Goal: Task Accomplishment & Management: Use online tool/utility

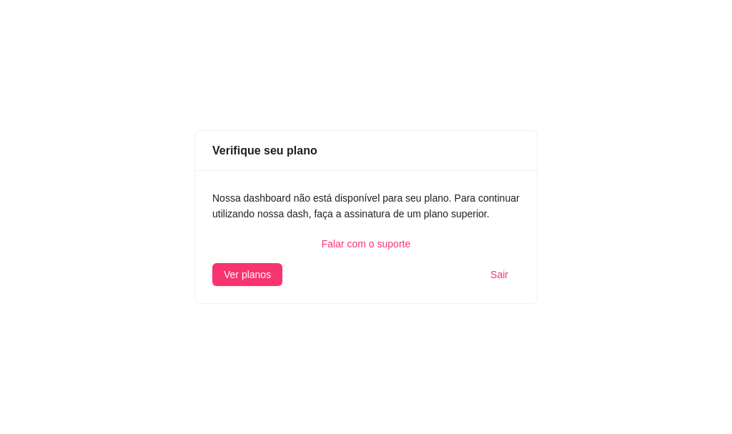
click at [506, 279] on span "Sair" at bounding box center [499, 275] width 18 height 16
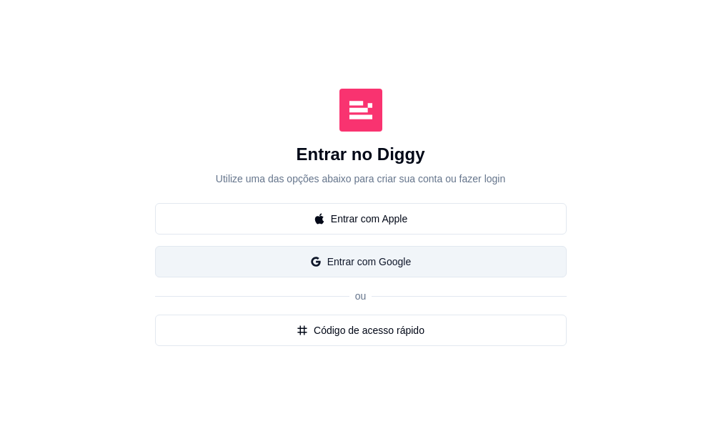
click at [185, 277] on button "Entrar com Google" at bounding box center [361, 261] width 412 height 31
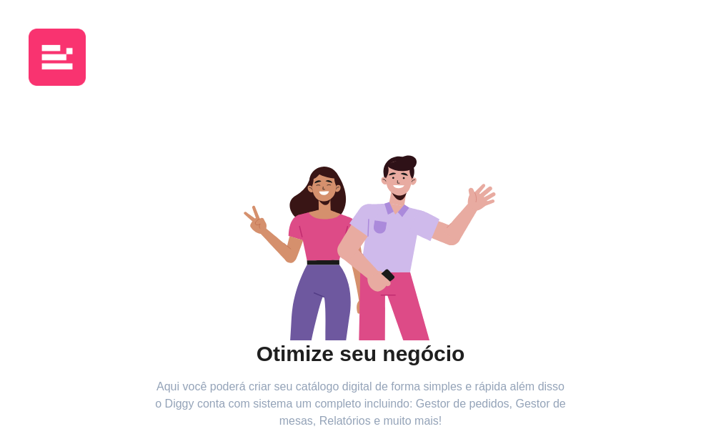
scroll to position [143, 0]
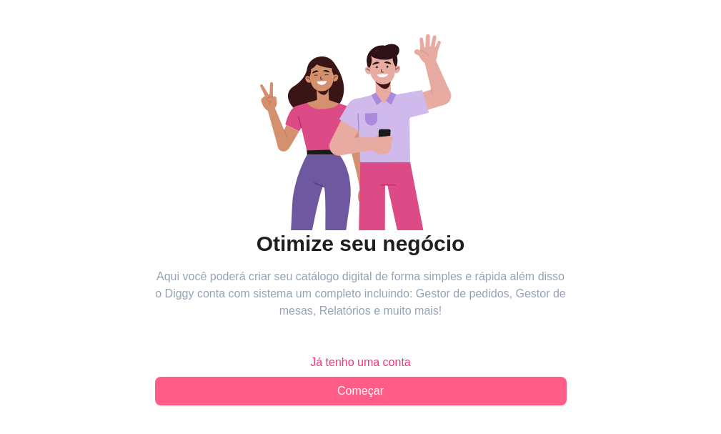
click at [337, 400] on span "Começar" at bounding box center [360, 390] width 46 height 17
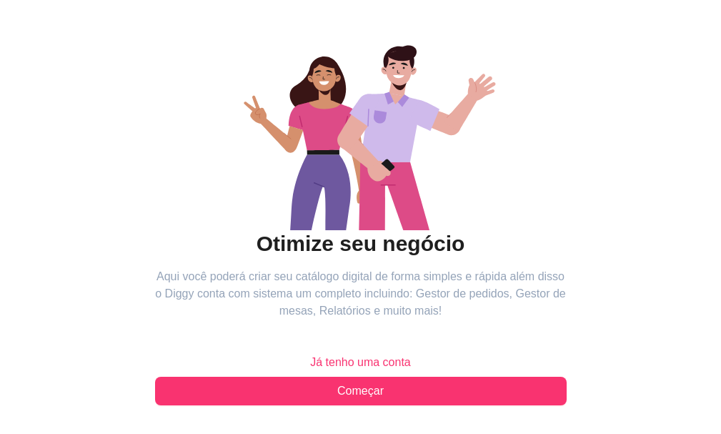
scroll to position [0, 0]
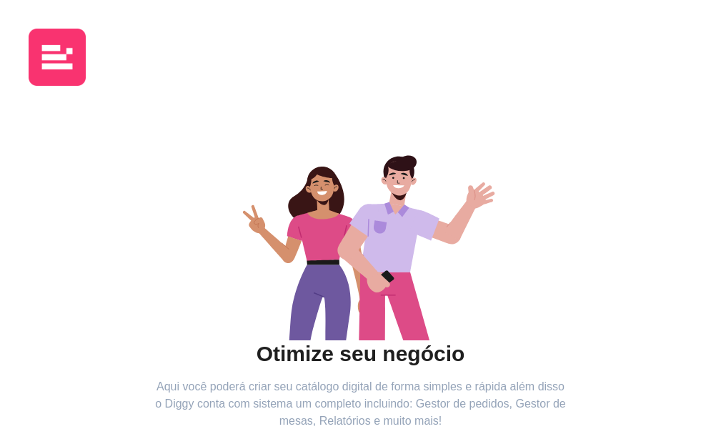
scroll to position [185, 0]
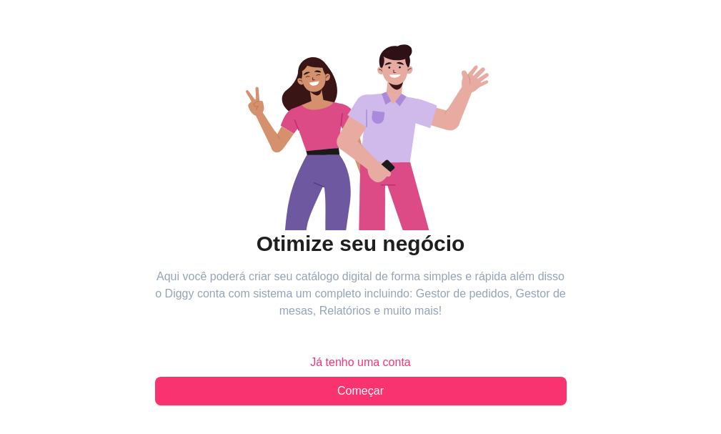
click at [310, 354] on span "Já tenho uma conta" at bounding box center [360, 362] width 101 height 17
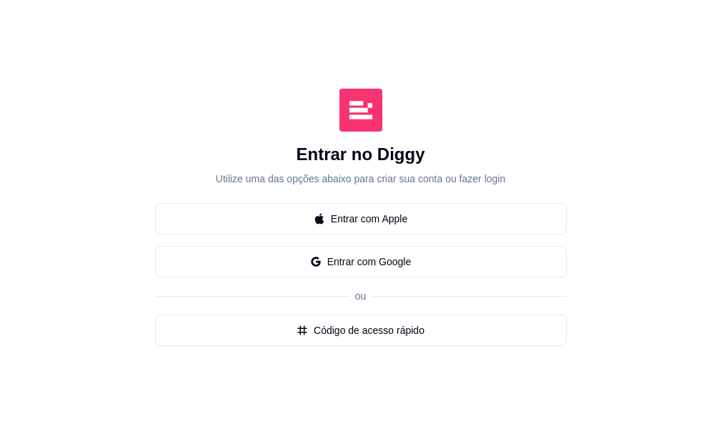
scroll to position [71, 0]
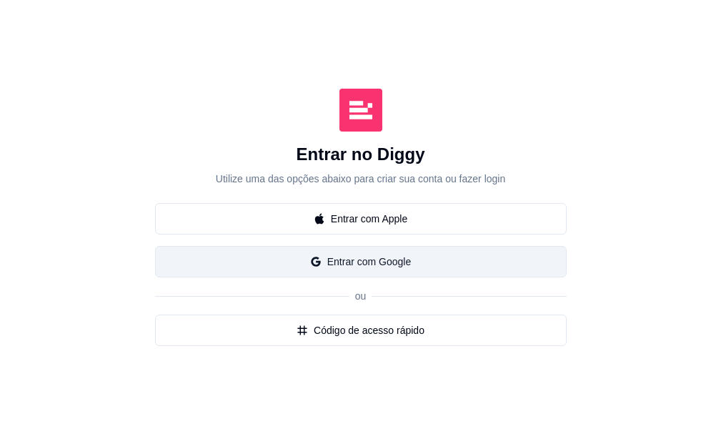
click at [199, 277] on button "Entrar com Google" at bounding box center [361, 261] width 412 height 31
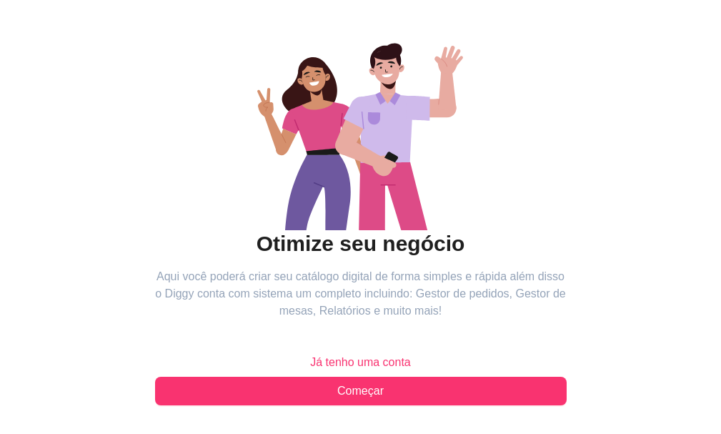
scroll to position [185, 0]
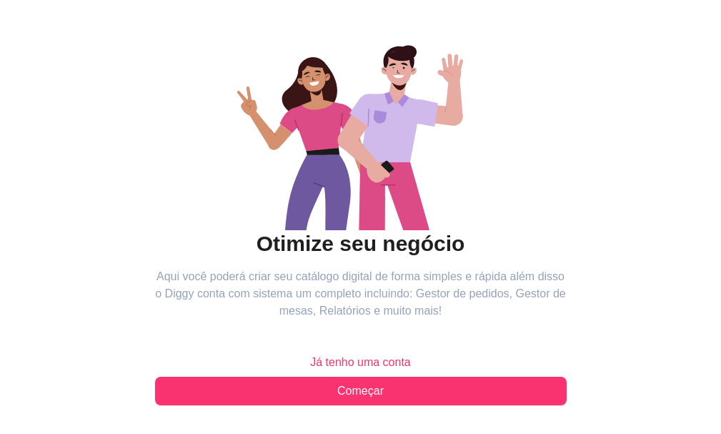
click at [310, 354] on span "Já tenho uma conta" at bounding box center [360, 362] width 101 height 17
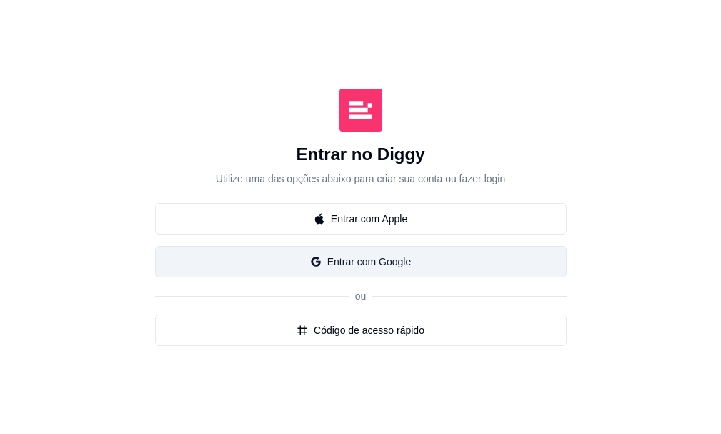
click at [164, 277] on button "Entrar com Google" at bounding box center [361, 261] width 412 height 31
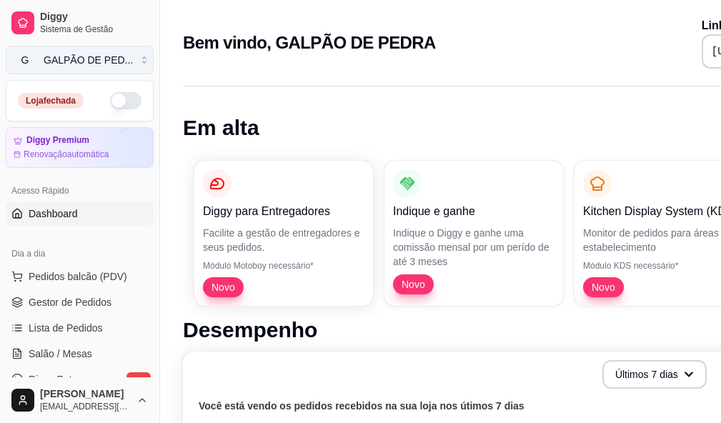
click at [106, 59] on div "GALPÃO DE PED ..." at bounding box center [88, 60] width 89 height 14
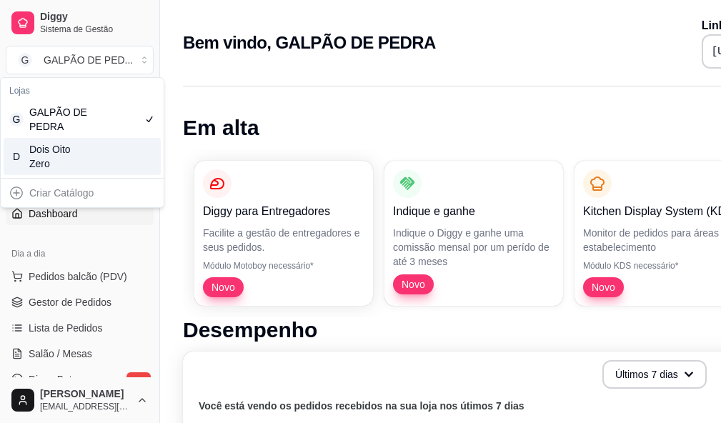
click at [68, 150] on div "Dois Oito Zero" at bounding box center [61, 156] width 64 height 29
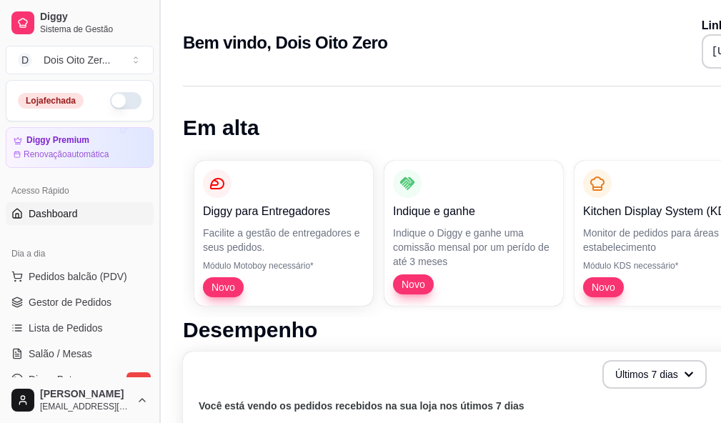
click at [156, 146] on button "Toggle Sidebar" at bounding box center [159, 211] width 11 height 423
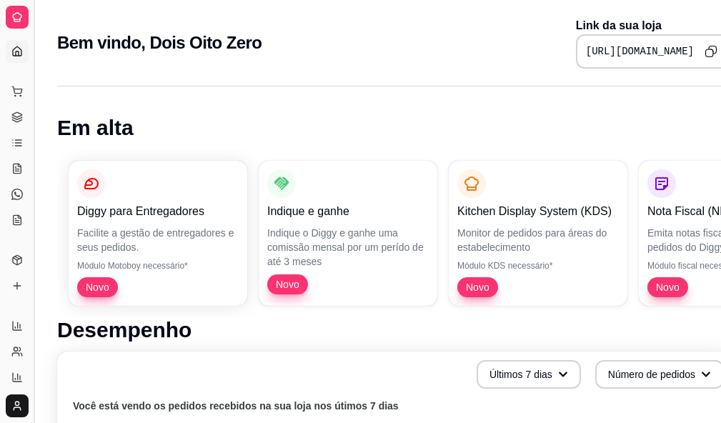
click at [36, 119] on button "Toggle Sidebar" at bounding box center [33, 211] width 11 height 423
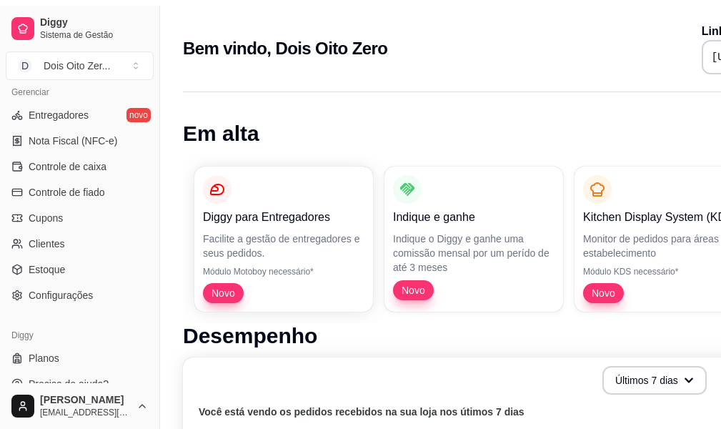
scroll to position [595, 0]
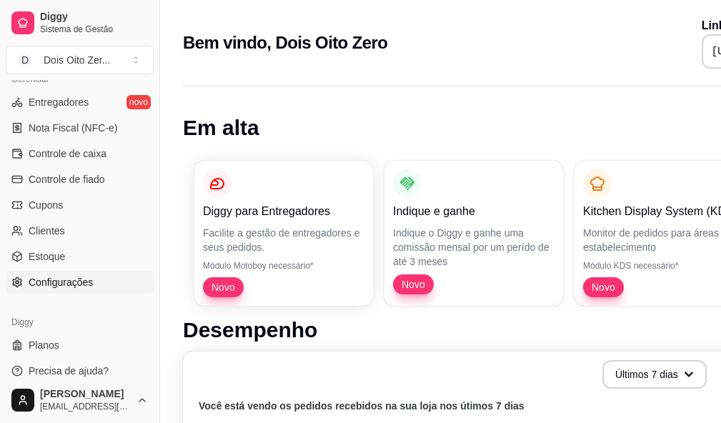
click at [60, 281] on span "Configurações" at bounding box center [61, 282] width 64 height 14
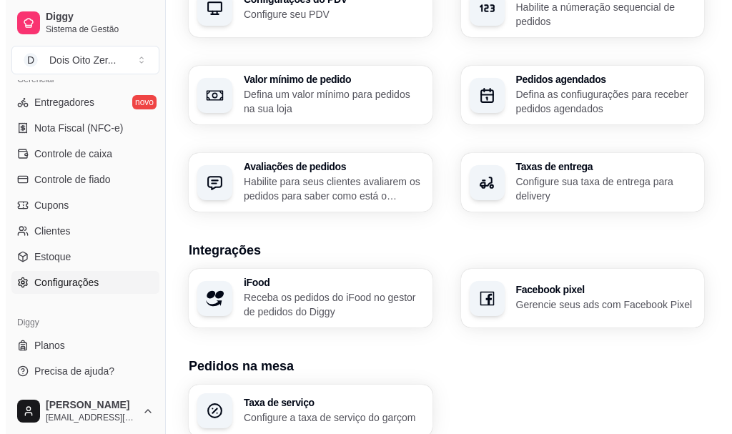
scroll to position [620, 0]
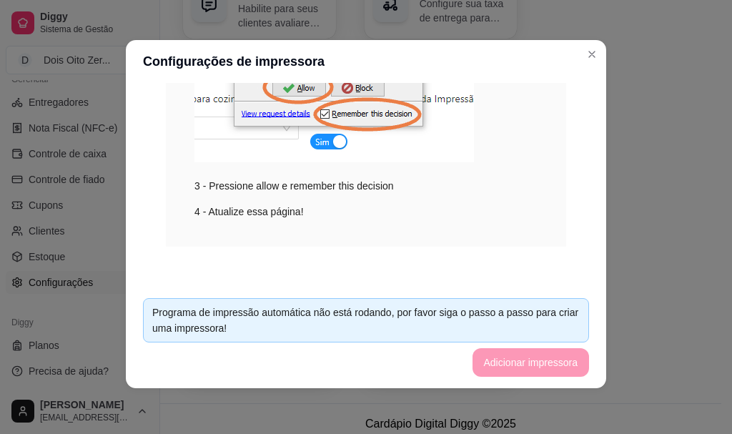
scroll to position [161, 0]
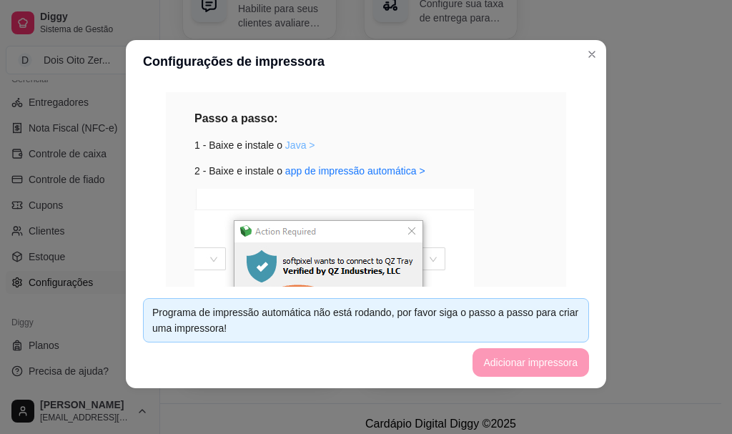
click at [285, 146] on link "Java >" at bounding box center [300, 144] width 30 height 11
click at [360, 62] on header "Configurações de impressora" at bounding box center [366, 61] width 480 height 43
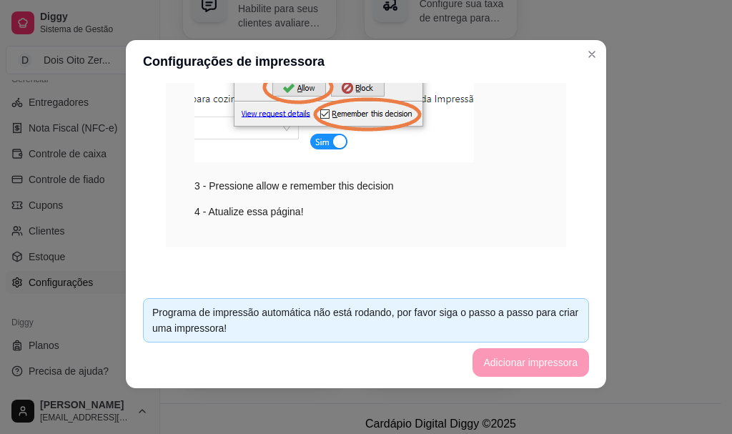
scroll to position [232, 0]
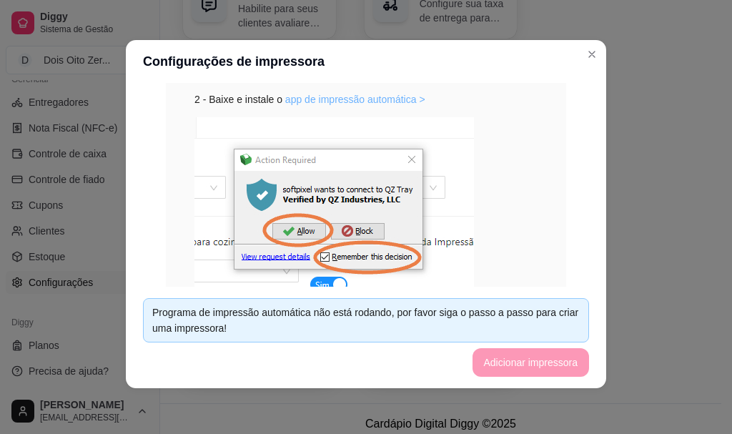
click at [398, 101] on link "app de impressão automática >" at bounding box center [355, 99] width 140 height 11
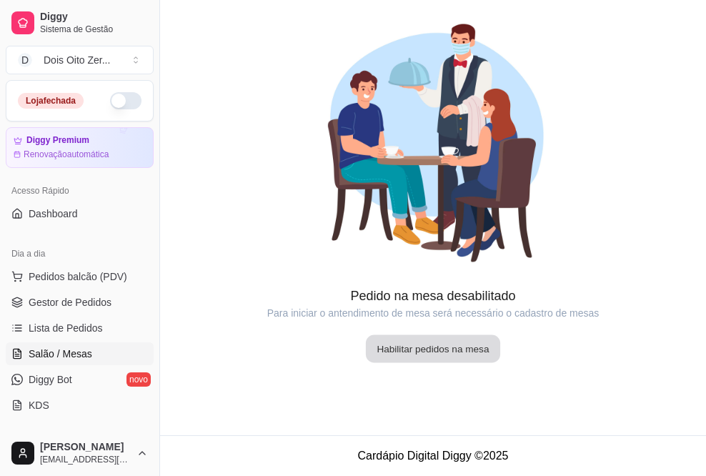
click at [450, 348] on button "Habilitar pedidos na mesa" at bounding box center [433, 349] width 134 height 28
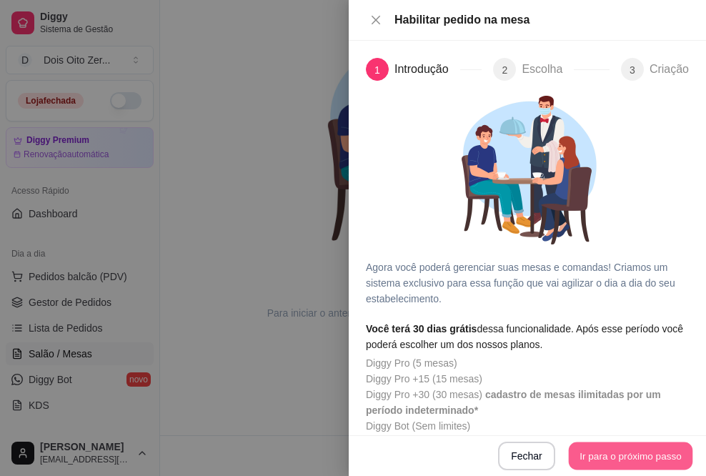
click at [598, 456] on button "Ir para o próximo passo" at bounding box center [631, 456] width 124 height 28
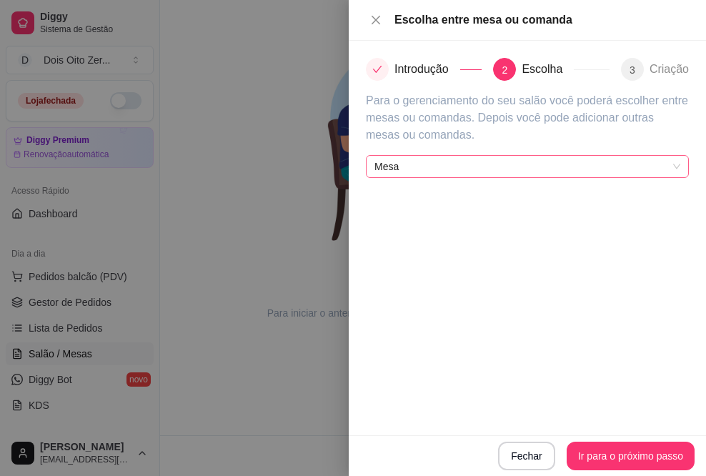
click at [518, 165] on span "Mesa" at bounding box center [528, 166] width 306 height 21
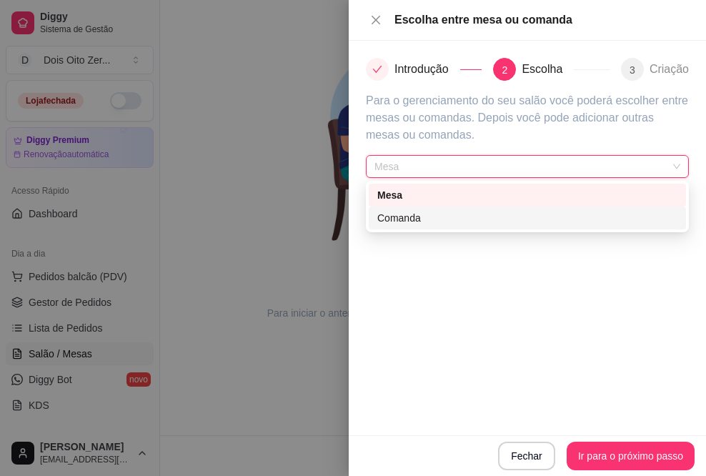
click at [445, 227] on div "Comanda" at bounding box center [527, 218] width 317 height 23
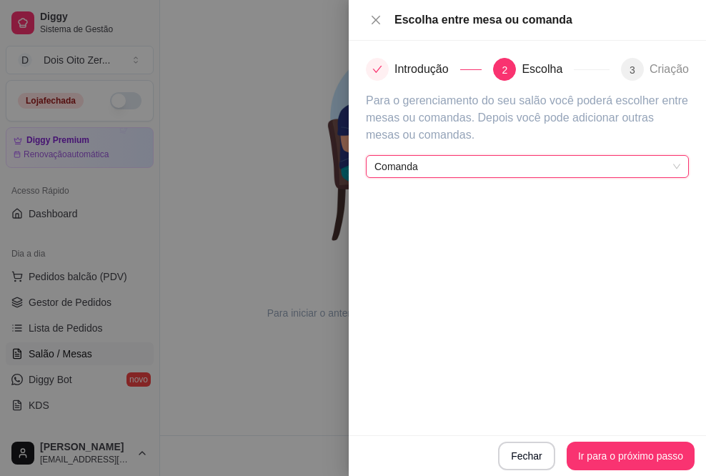
click at [465, 164] on span "Comanda" at bounding box center [528, 166] width 306 height 21
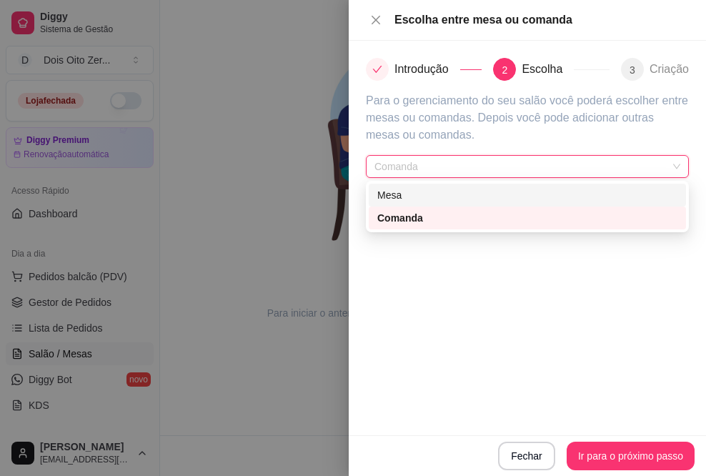
click at [445, 200] on div "Mesa" at bounding box center [527, 195] width 300 height 16
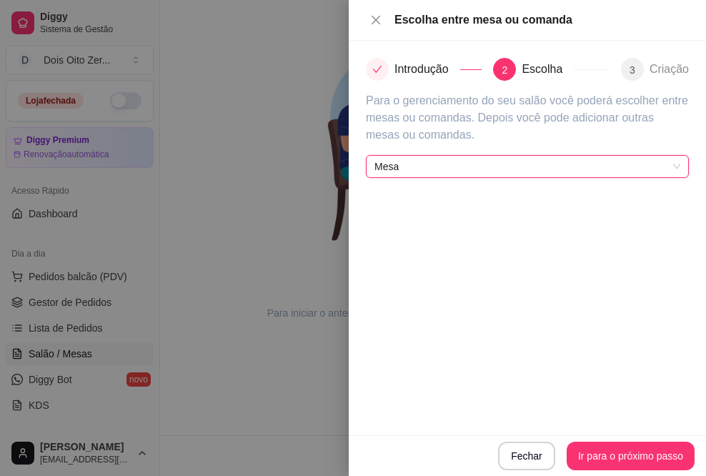
click at [488, 169] on span "Mesa" at bounding box center [528, 166] width 306 height 21
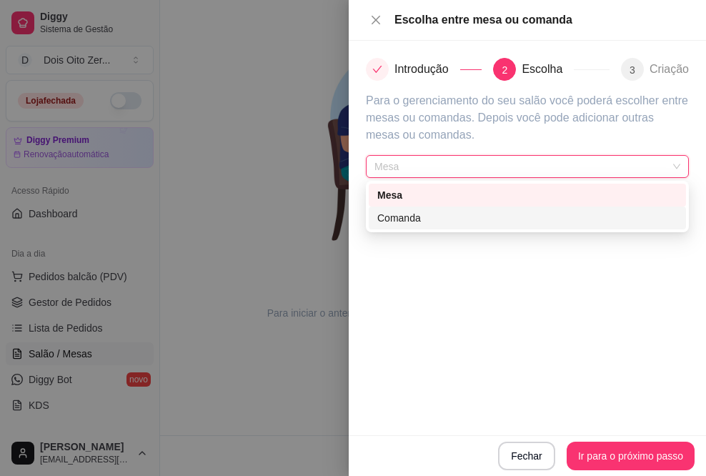
click at [445, 221] on div "Comanda" at bounding box center [527, 218] width 300 height 16
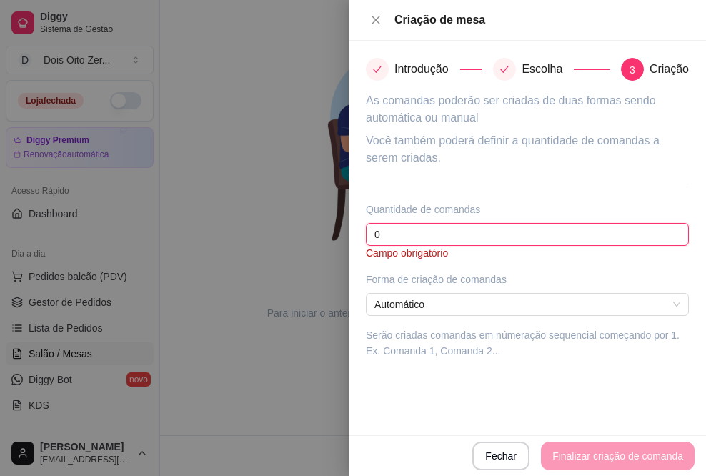
click at [460, 235] on input "0" at bounding box center [527, 234] width 323 height 23
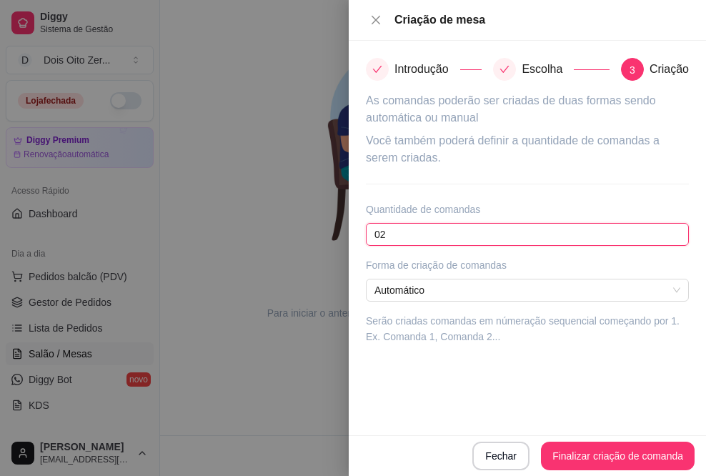
type input "0"
type input "2"
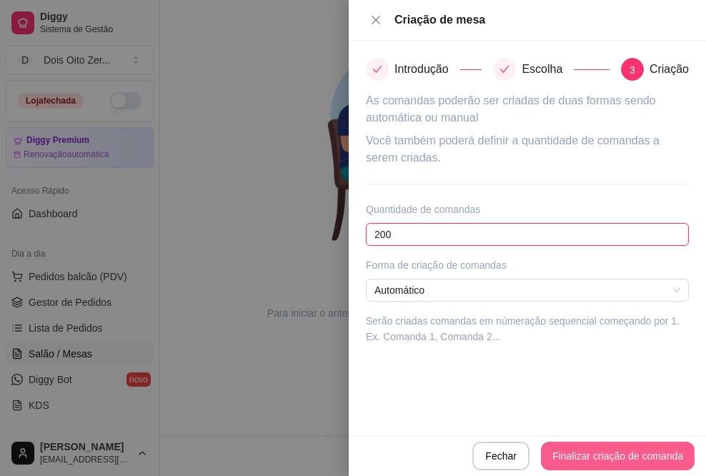
type input "200"
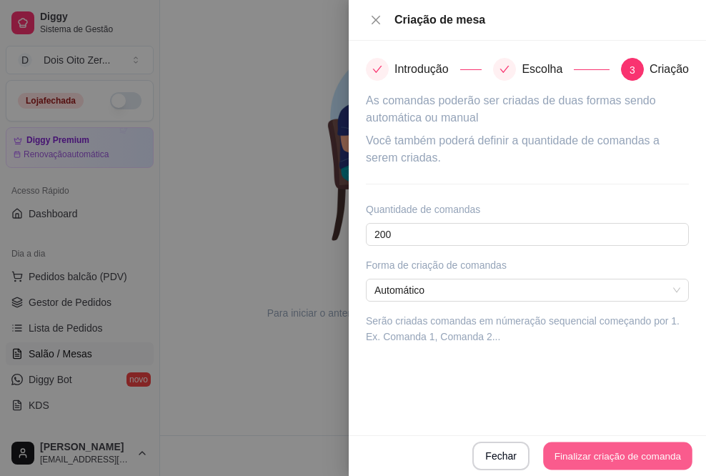
click at [598, 459] on button "Finalizar criação de comanda" at bounding box center [617, 456] width 149 height 28
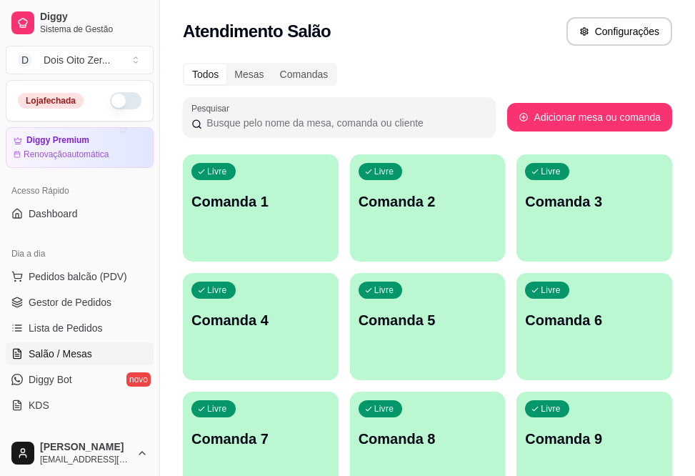
click at [273, 199] on p "Comanda 1" at bounding box center [261, 202] width 139 height 20
click at [605, 24] on button "Configurações" at bounding box center [619, 32] width 103 height 28
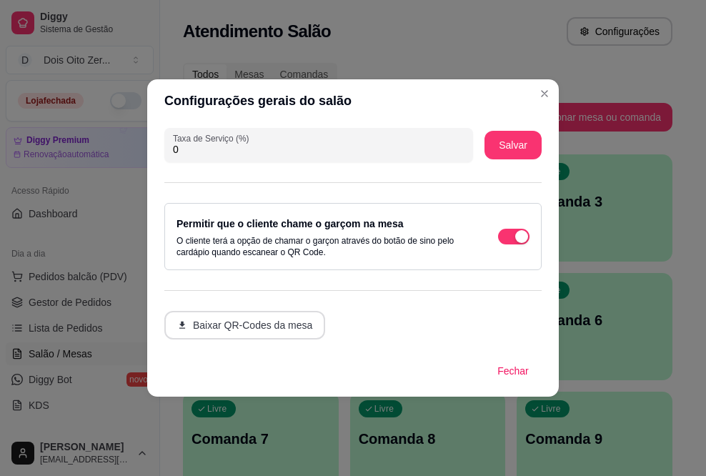
click at [261, 327] on button "Baixar QR-Codes da mesa" at bounding box center [244, 325] width 161 height 29
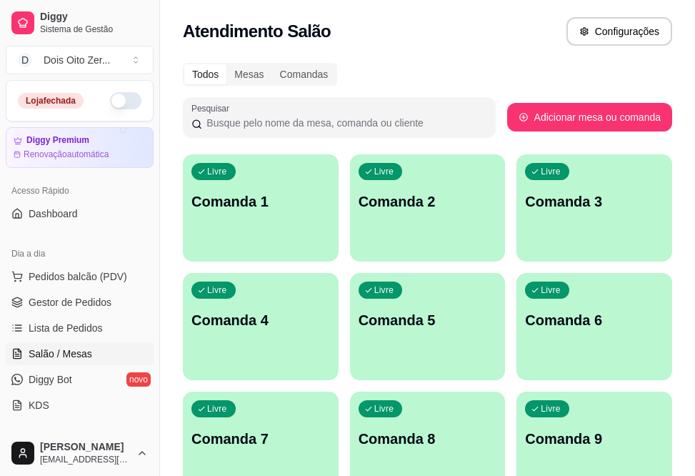
click at [110, 98] on button "button" at bounding box center [125, 100] width 31 height 17
click at [85, 94] on div "Loja aberta" at bounding box center [80, 100] width 124 height 17
click at [71, 219] on span "Dashboard" at bounding box center [53, 214] width 49 height 14
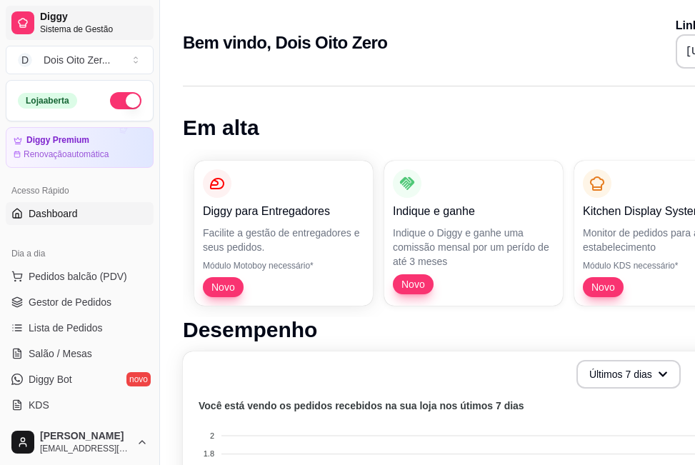
click at [56, 32] on span "Sistema de Gestão" at bounding box center [94, 29] width 108 height 11
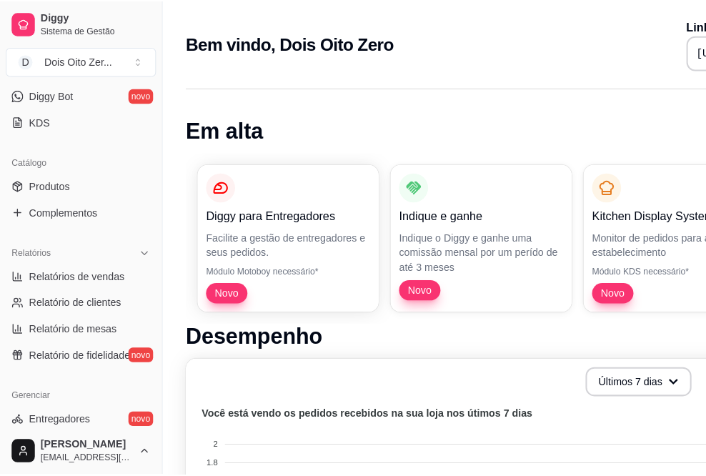
scroll to position [214, 0]
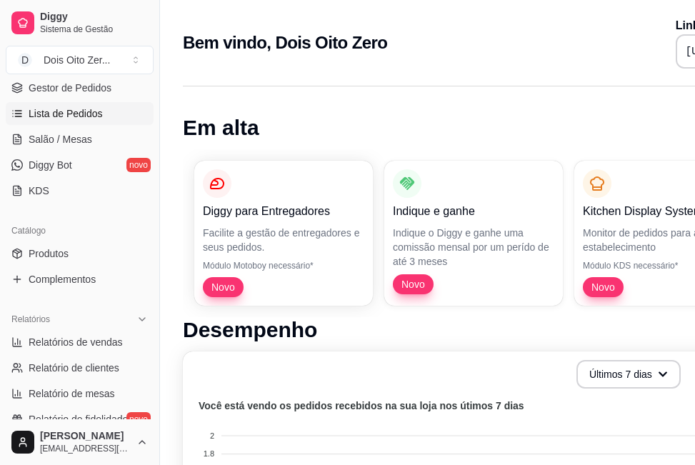
click at [74, 115] on span "Lista de Pedidos" at bounding box center [66, 113] width 74 height 14
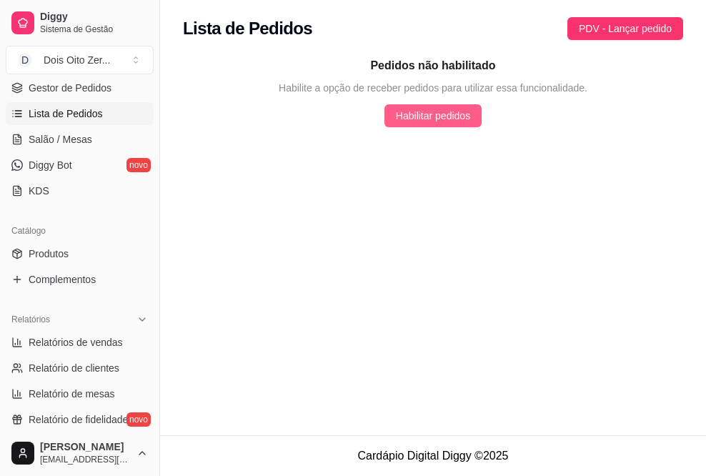
click at [422, 118] on span "Habilitar pedidos" at bounding box center [433, 116] width 74 height 16
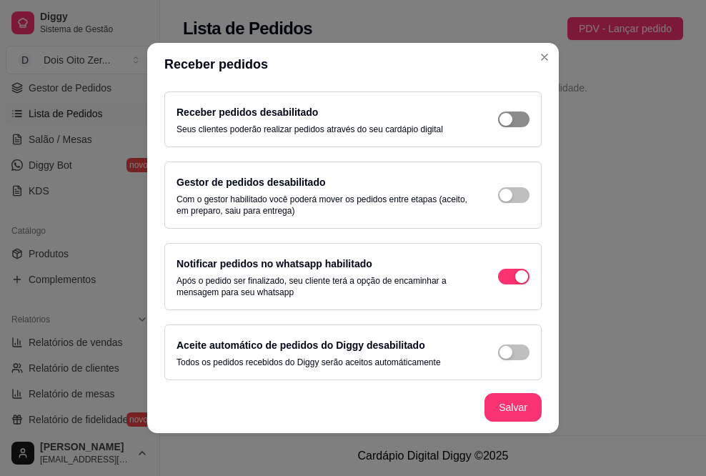
click at [500, 117] on div "button" at bounding box center [506, 119] width 13 height 13
click at [515, 408] on button "Salvar" at bounding box center [513, 407] width 57 height 29
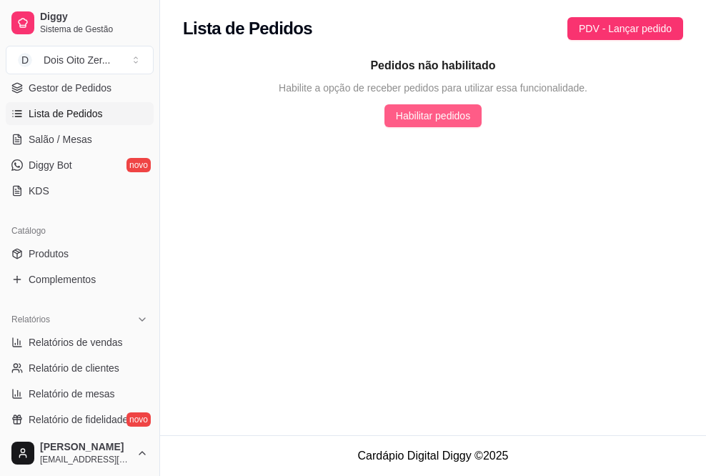
click at [425, 109] on span "Habilitar pedidos" at bounding box center [433, 116] width 74 height 16
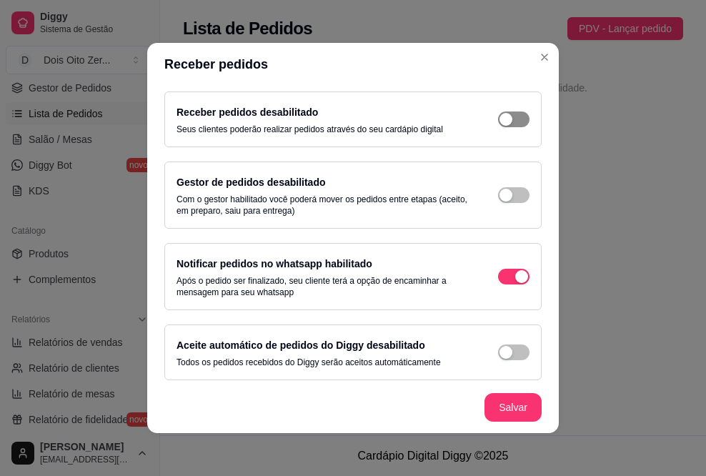
click at [506, 120] on span "button" at bounding box center [513, 120] width 31 height 16
click at [502, 407] on button "Salvar" at bounding box center [513, 407] width 57 height 29
click at [505, 389] on footer "Salvar" at bounding box center [353, 407] width 412 height 51
click at [508, 407] on button "Salvar" at bounding box center [513, 407] width 57 height 29
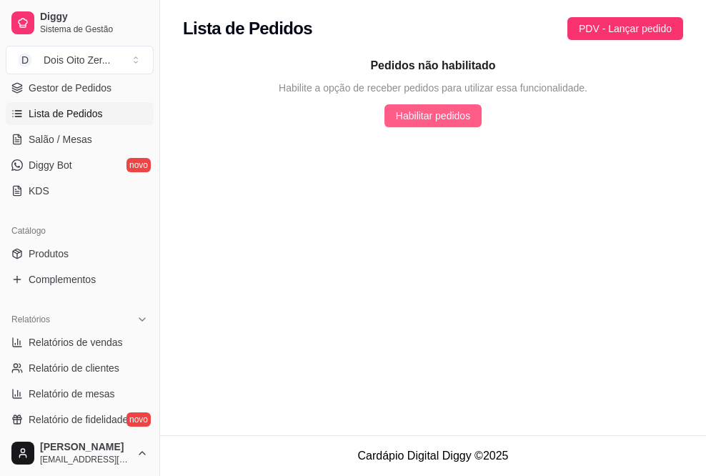
click at [430, 110] on span "Habilitar pedidos" at bounding box center [433, 116] width 74 height 16
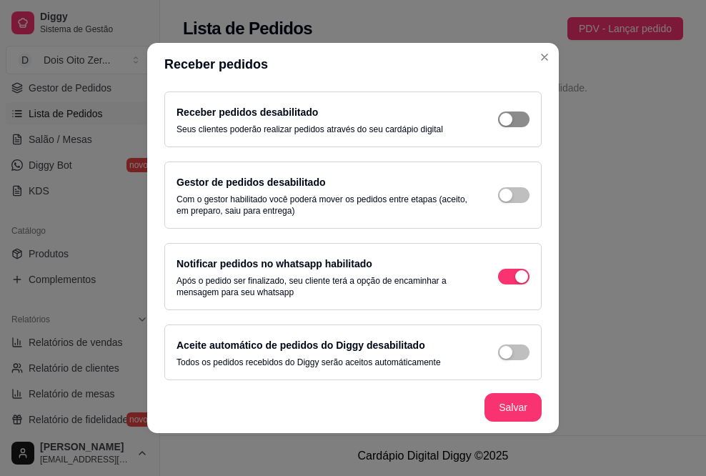
click at [500, 117] on div "button" at bounding box center [506, 119] width 13 height 13
click at [508, 410] on button "Salvar" at bounding box center [513, 408] width 56 height 28
click at [498, 122] on span "button" at bounding box center [513, 120] width 31 height 16
click at [500, 122] on div "button" at bounding box center [506, 119] width 13 height 13
click at [502, 403] on button "Salvar" at bounding box center [513, 407] width 57 height 29
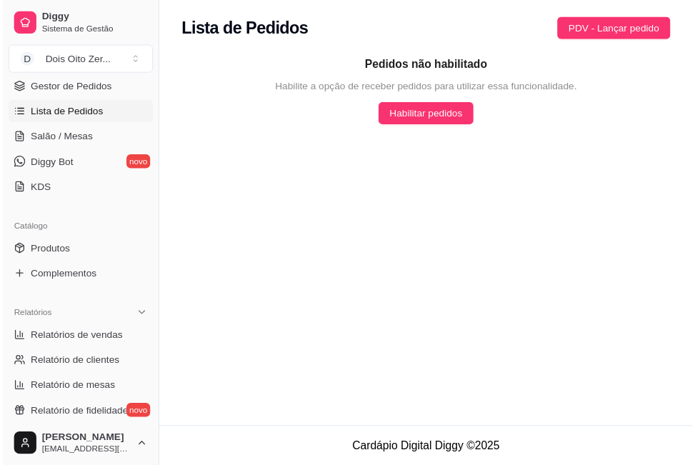
scroll to position [0, 0]
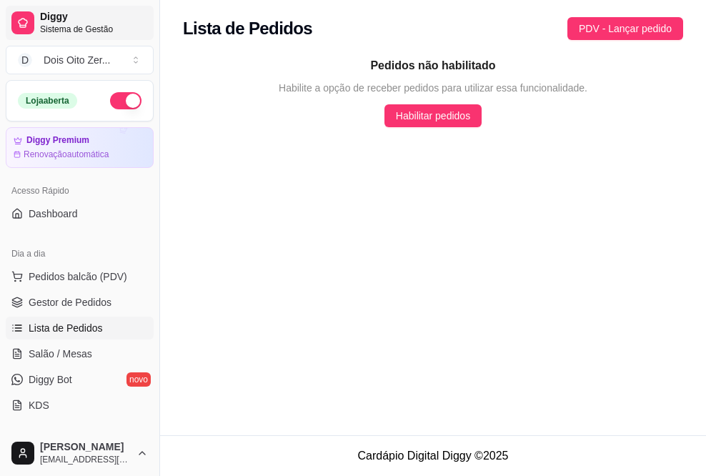
click at [59, 29] on span "Sistema de Gestão" at bounding box center [94, 29] width 108 height 11
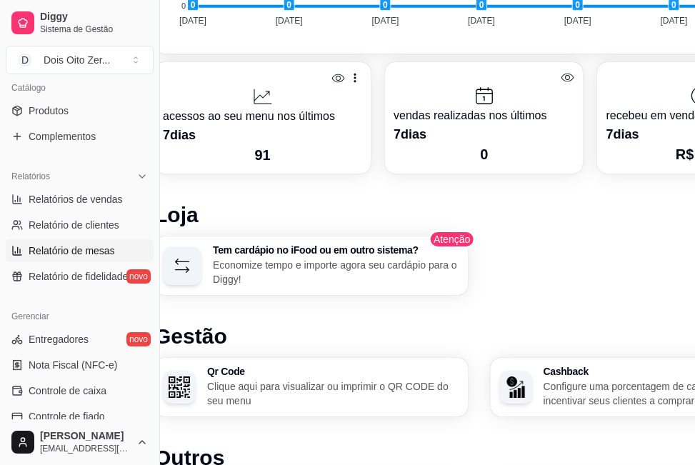
scroll to position [553, 0]
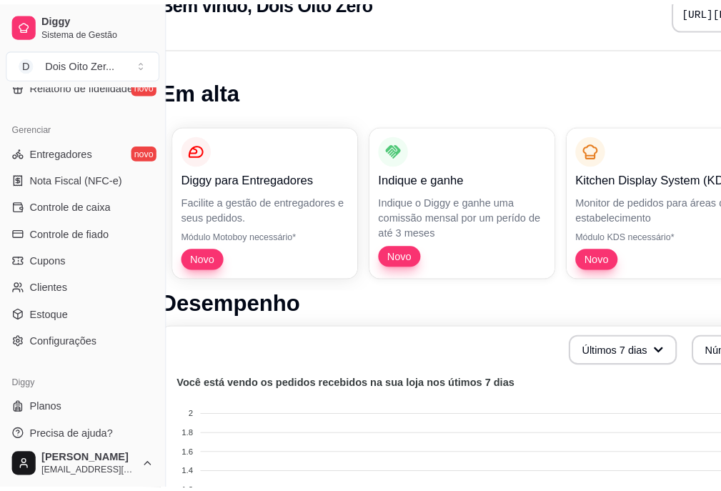
scroll to position [0, 29]
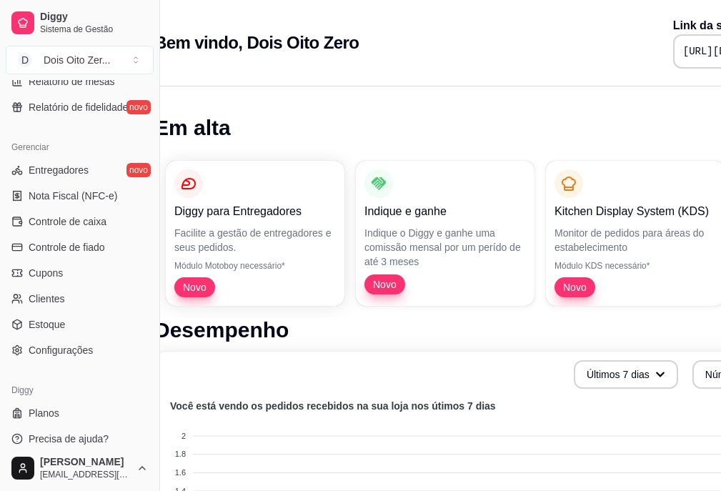
scroll to position [0, 160]
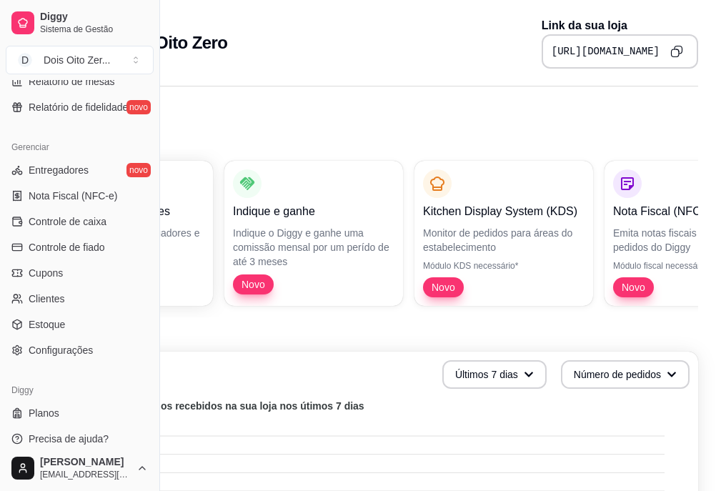
click at [678, 49] on icon "Copy to clipboard" at bounding box center [676, 51] width 13 height 13
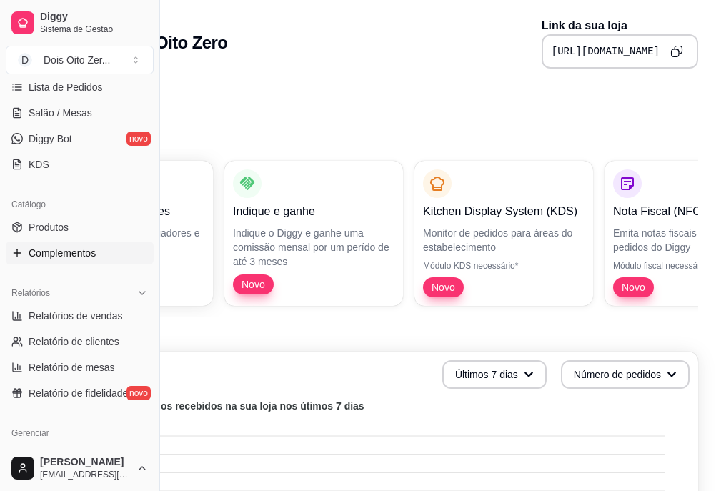
scroll to position [98, 0]
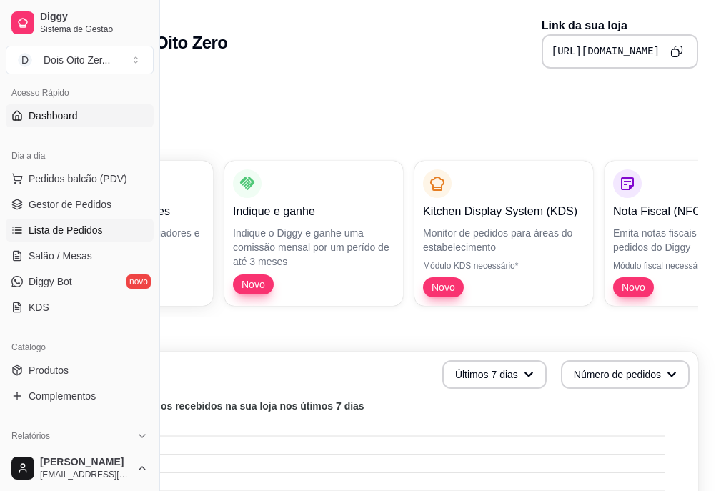
click at [64, 230] on span "Lista de Pedidos" at bounding box center [66, 230] width 74 height 14
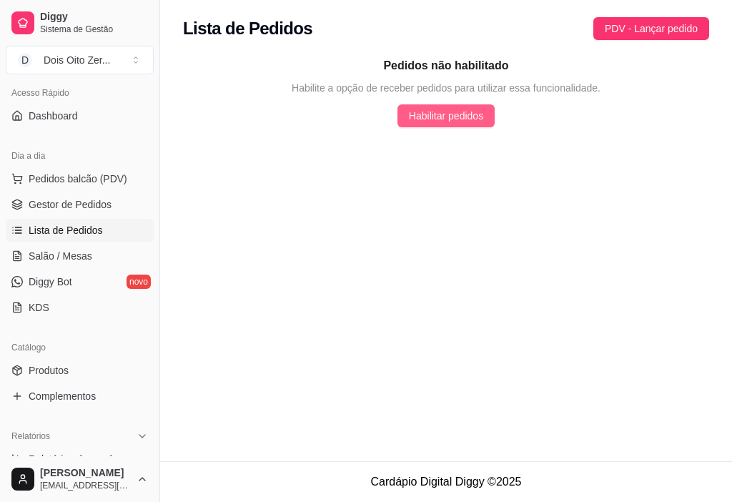
click at [427, 115] on span "Habilitar pedidos" at bounding box center [446, 116] width 74 height 16
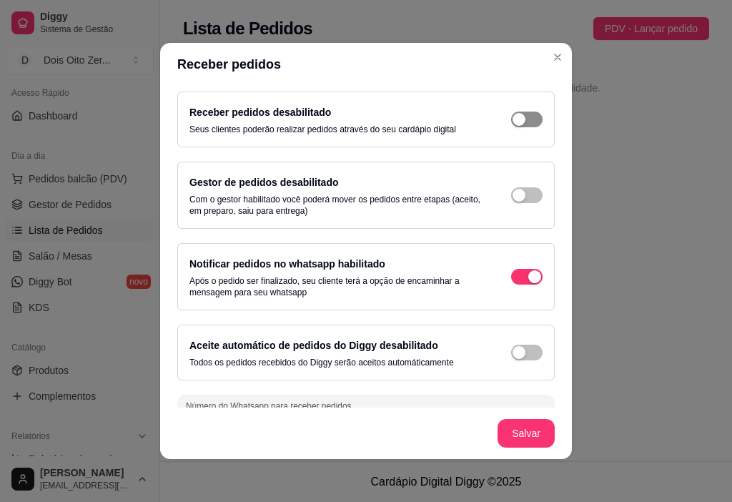
click at [512, 117] on div "button" at bounding box center [518, 119] width 13 height 13
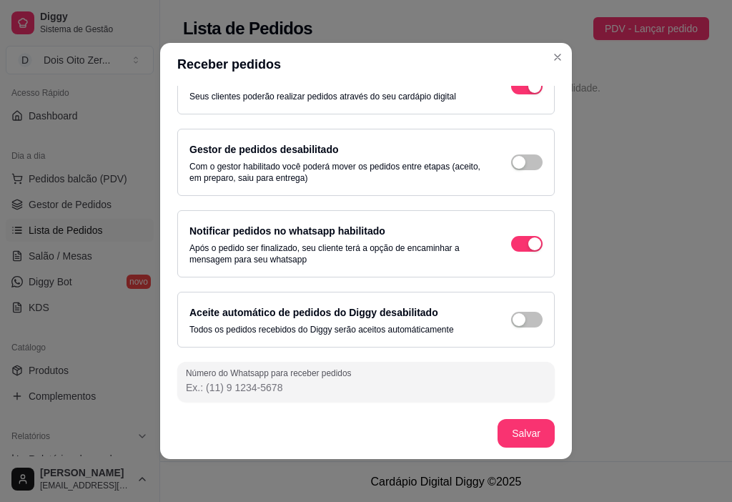
scroll to position [3, 0]
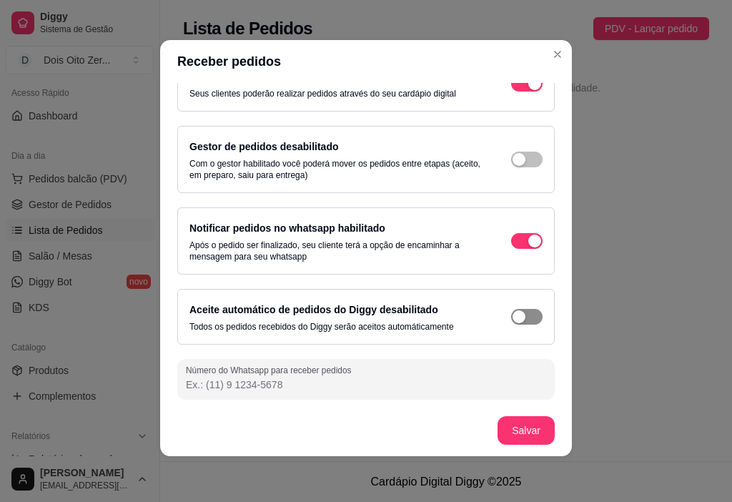
click at [512, 320] on div "button" at bounding box center [518, 316] width 13 height 13
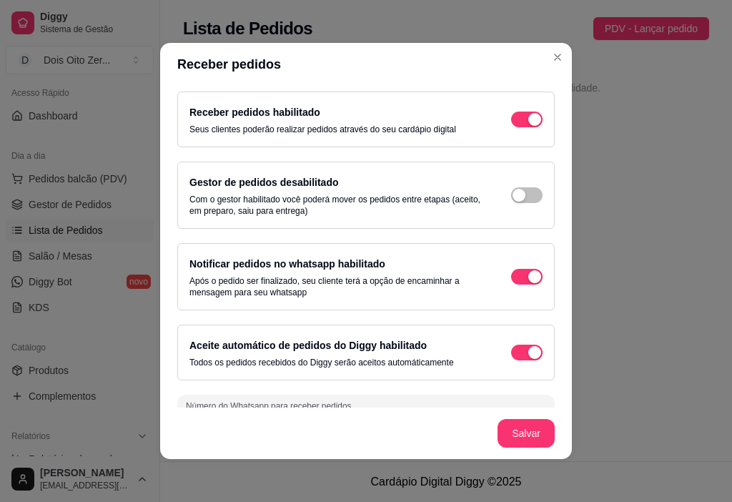
scroll to position [33, 0]
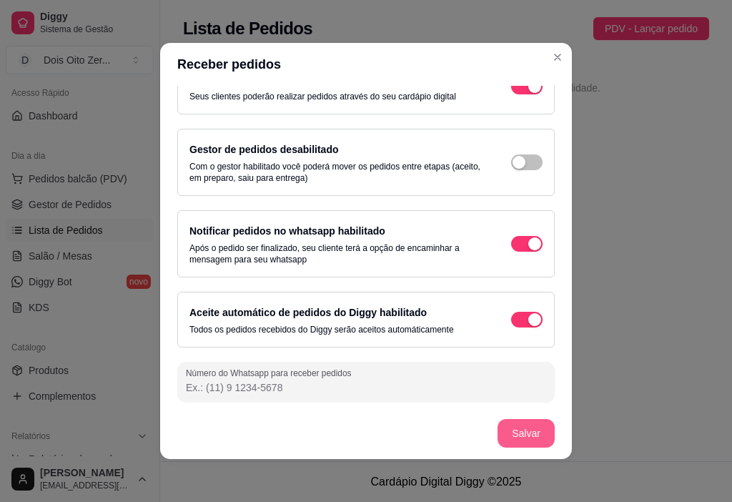
click at [517, 432] on button "Salvar" at bounding box center [525, 433] width 57 height 29
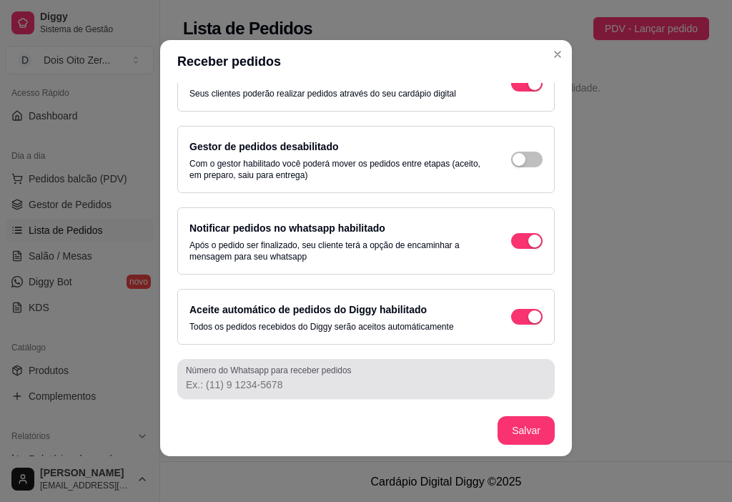
click at [368, 381] on input "Número do Whatsapp para receber pedidos" at bounding box center [366, 384] width 360 height 14
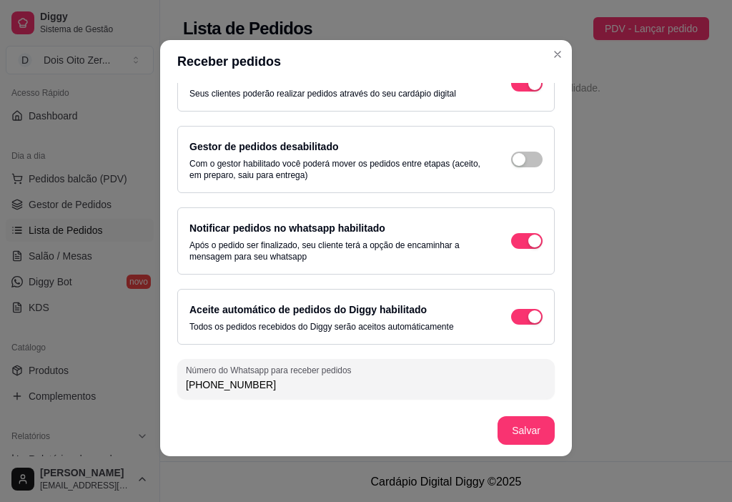
scroll to position [0, 0]
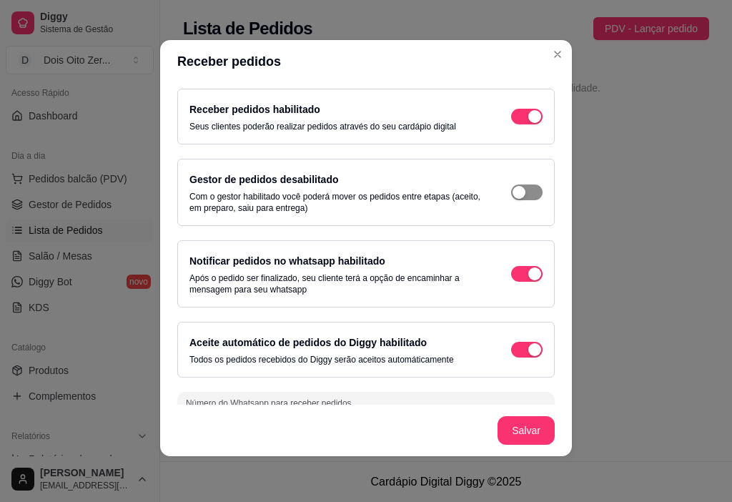
type input "(54) 9 9965-4533"
click at [512, 195] on span "button" at bounding box center [526, 192] width 31 height 16
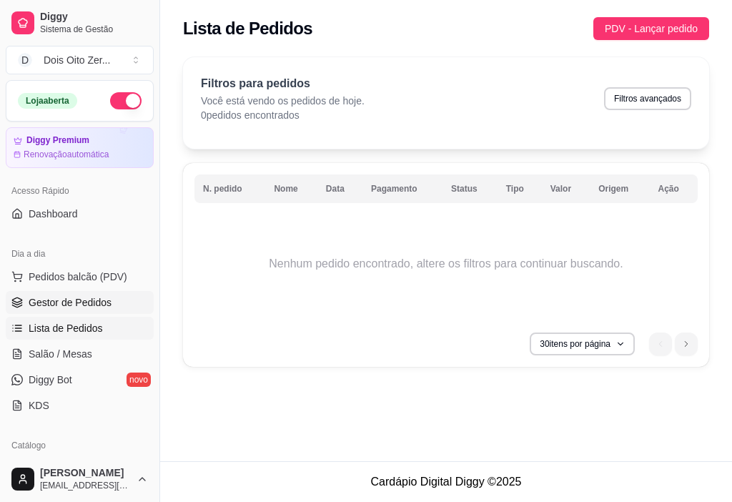
click at [86, 302] on span "Gestor de Pedidos" at bounding box center [70, 302] width 83 height 14
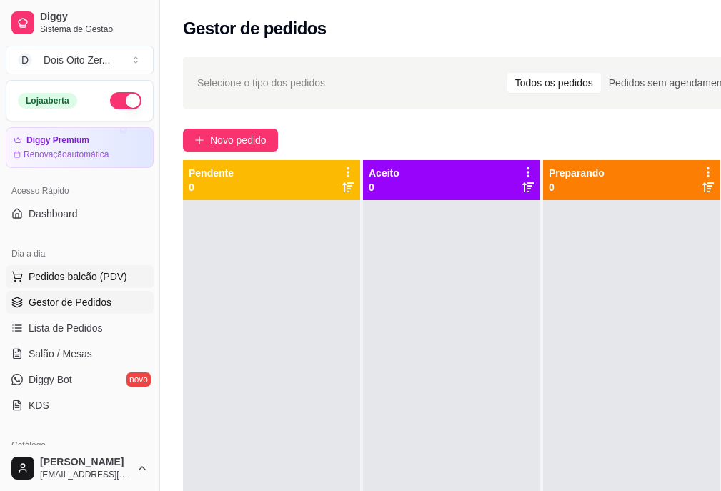
click at [63, 276] on span "Pedidos balcão (PDV)" at bounding box center [78, 276] width 99 height 14
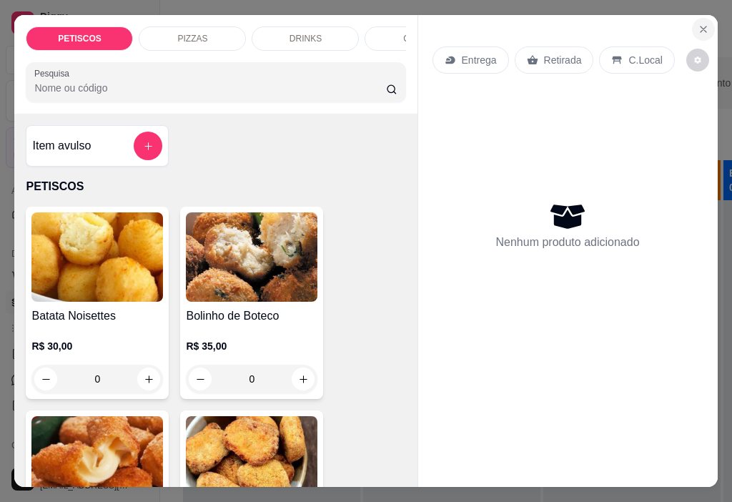
click at [695, 24] on icon "Close" at bounding box center [703, 29] width 11 height 11
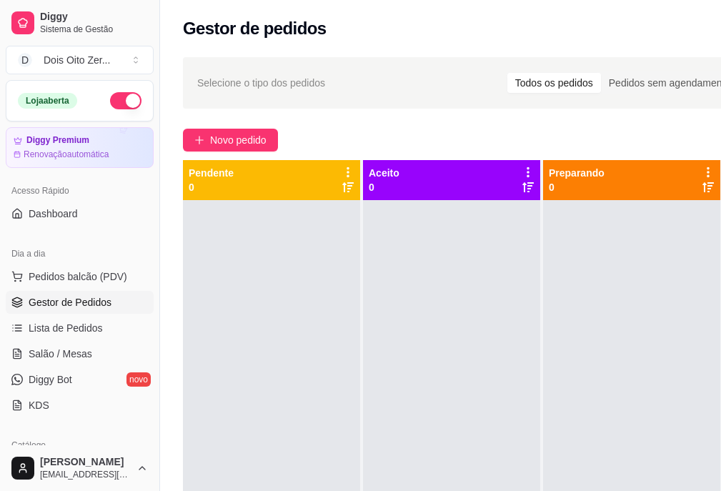
click at [58, 304] on span "Gestor de Pedidos" at bounding box center [70, 302] width 83 height 14
click at [48, 324] on span "Lista de Pedidos" at bounding box center [66, 328] width 74 height 14
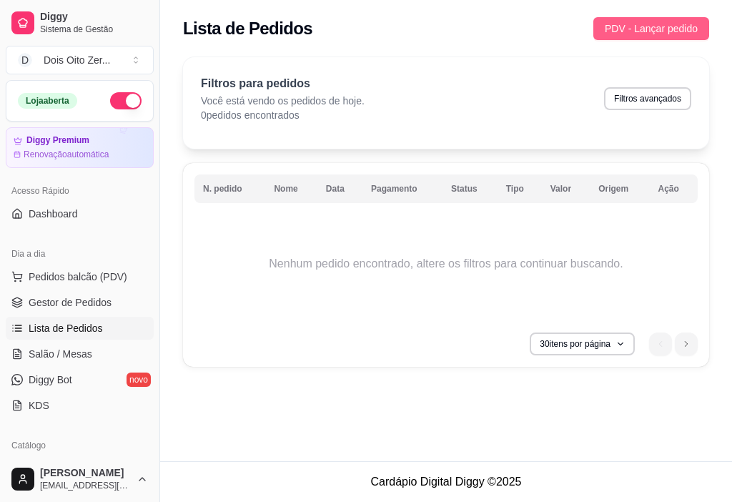
click at [630, 29] on span "PDV - Lançar pedido" at bounding box center [651, 29] width 93 height 16
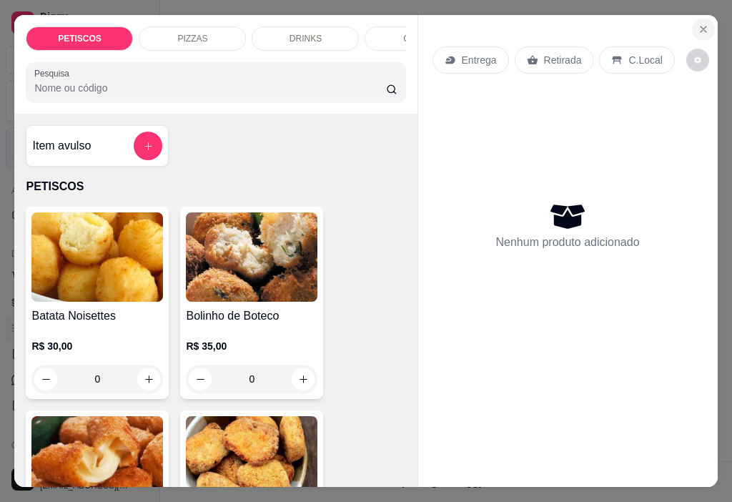
click at [695, 24] on icon "Close" at bounding box center [703, 29] width 11 height 11
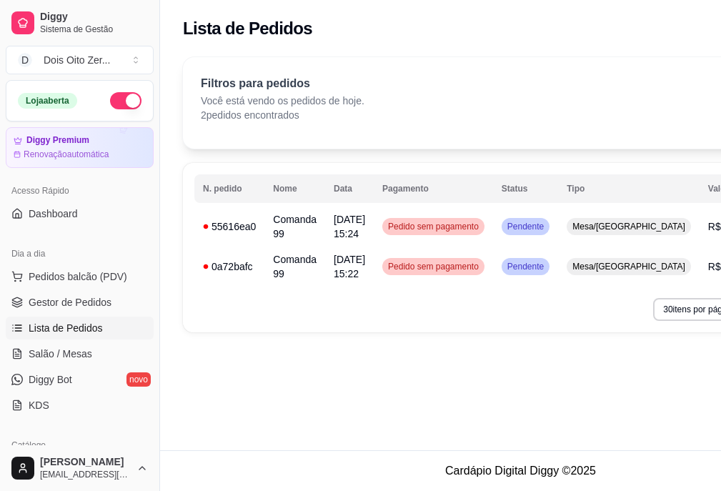
click at [683, 389] on div "**********" at bounding box center [520, 225] width 721 height 450
click at [533, 229] on span "Pendente" at bounding box center [526, 226] width 42 height 11
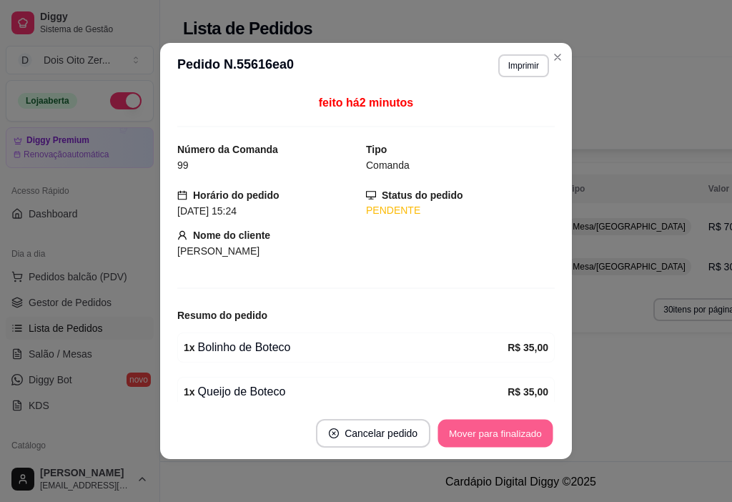
click at [470, 433] on button "Mover para finalizado" at bounding box center [495, 434] width 115 height 28
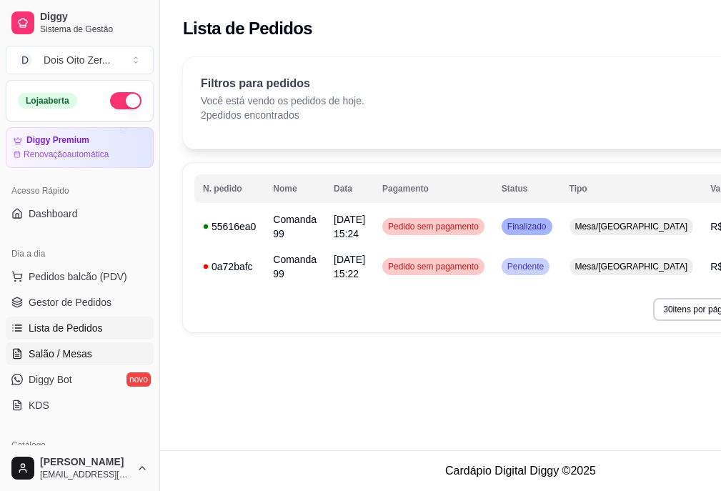
click at [77, 355] on span "Salão / Mesas" at bounding box center [61, 354] width 64 height 14
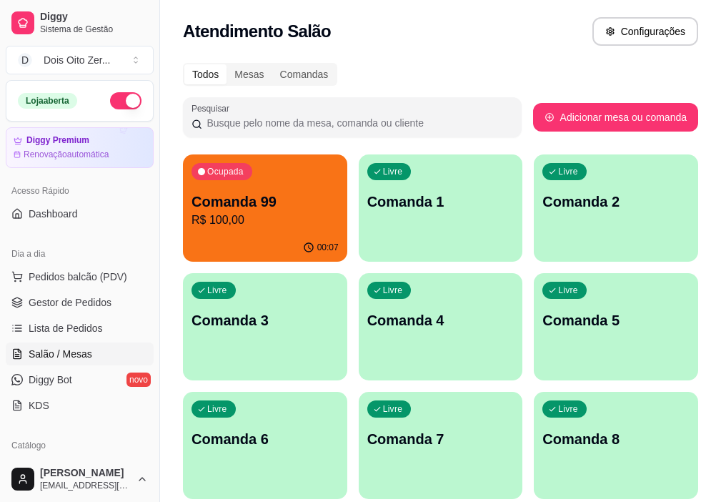
click at [273, 227] on p "R$ 100,00" at bounding box center [265, 220] width 147 height 17
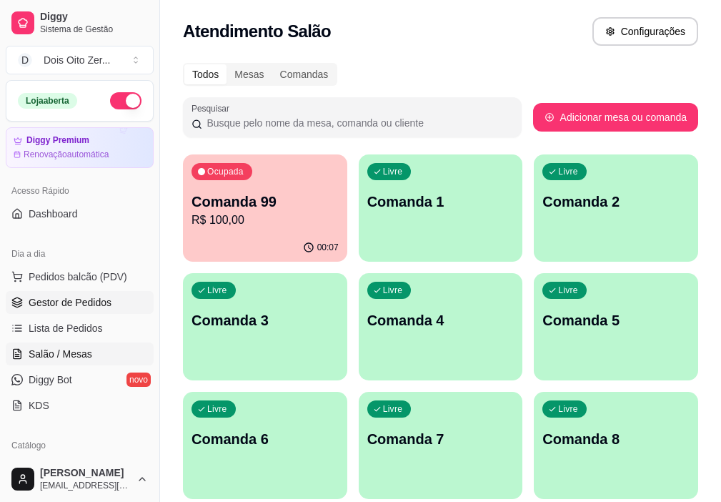
click at [88, 304] on span "Gestor de Pedidos" at bounding box center [70, 302] width 83 height 14
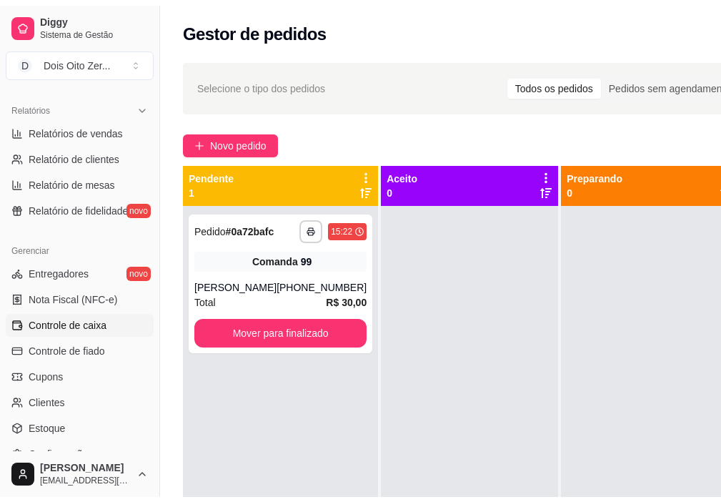
scroll to position [500, 0]
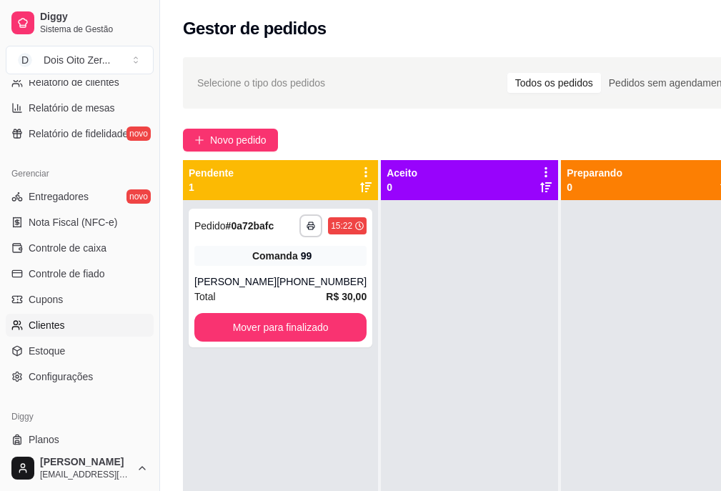
click at [79, 324] on link "Clientes" at bounding box center [80, 325] width 148 height 23
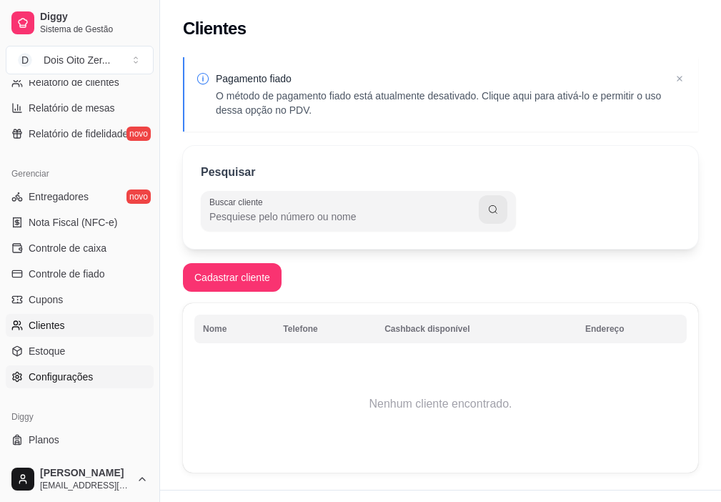
click at [94, 368] on link "Configurações" at bounding box center [80, 376] width 148 height 23
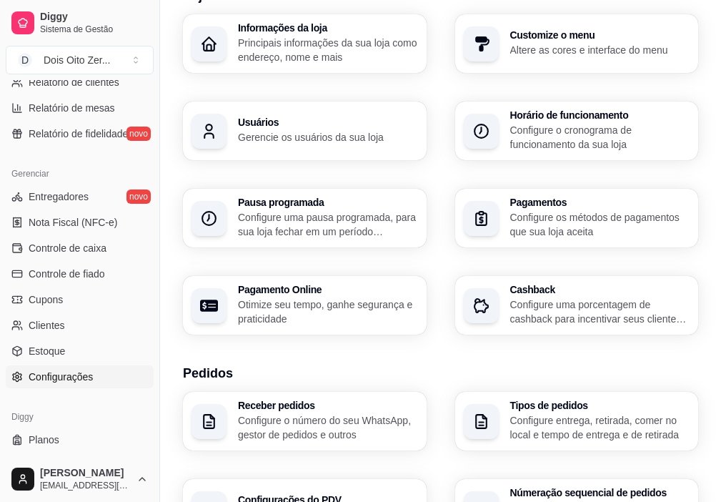
scroll to position [71, 0]
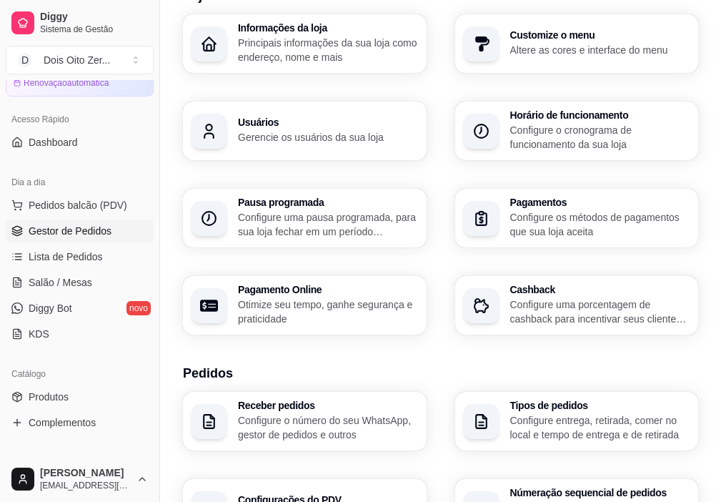
click at [65, 232] on span "Gestor de Pedidos" at bounding box center [70, 231] width 83 height 14
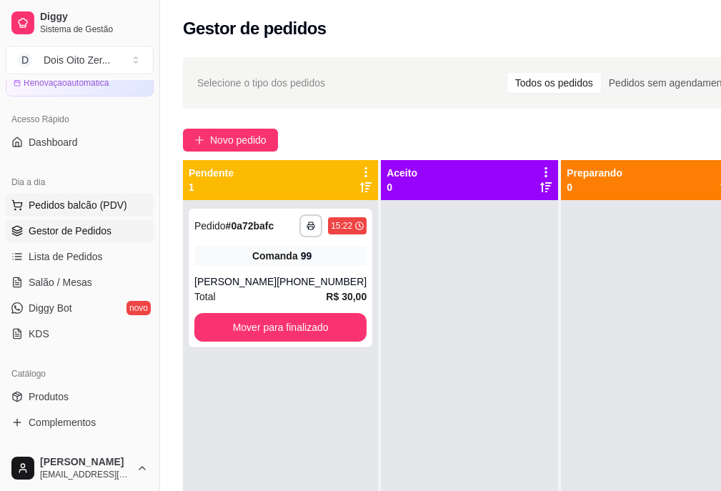
click at [53, 207] on span "Pedidos balcão (PDV)" at bounding box center [78, 205] width 99 height 14
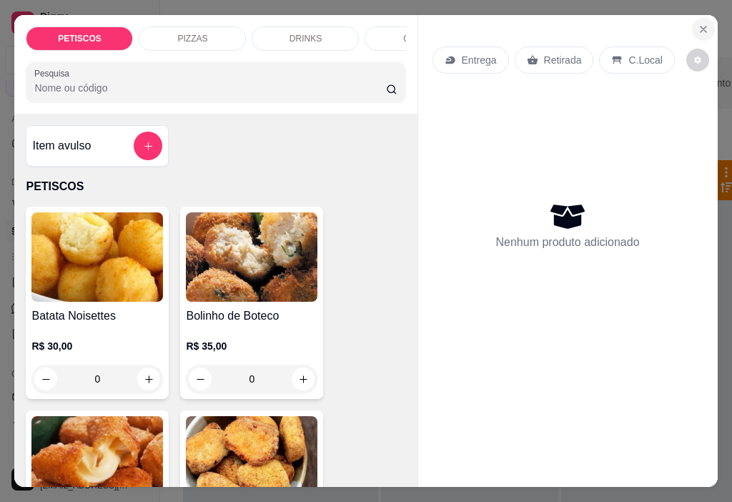
click at [695, 24] on icon "Close" at bounding box center [703, 29] width 11 height 11
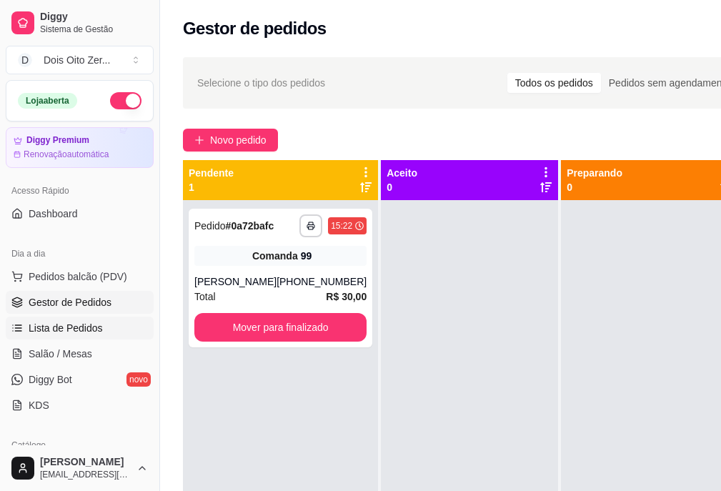
click at [50, 330] on span "Lista de Pedidos" at bounding box center [66, 328] width 74 height 14
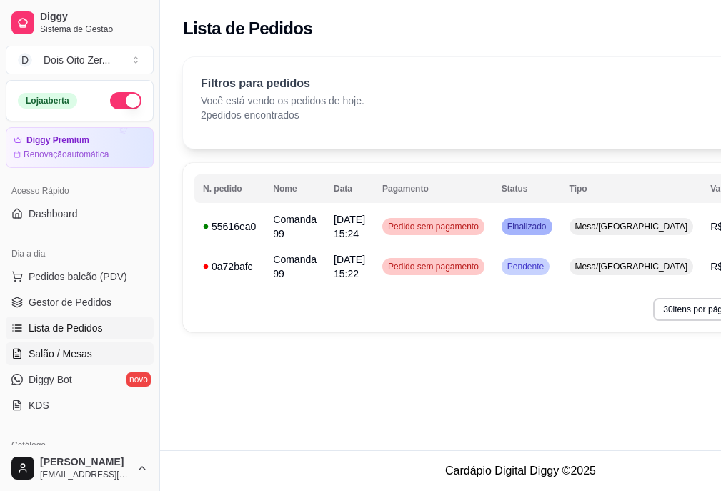
click at [71, 353] on span "Salão / Mesas" at bounding box center [61, 354] width 64 height 14
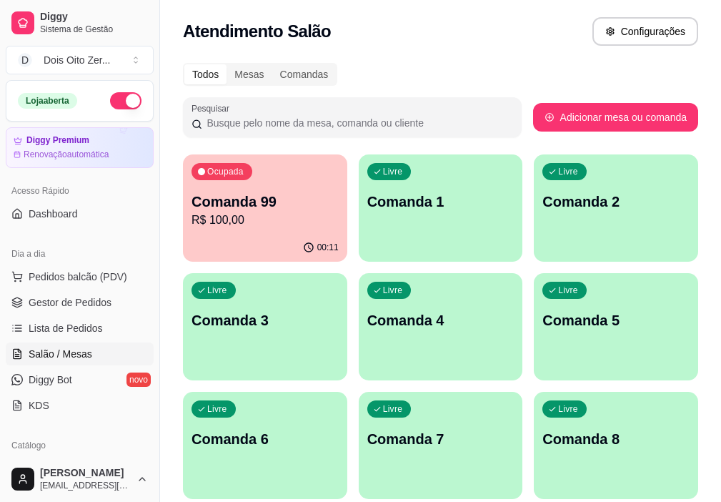
click at [413, 37] on div "Atendimento Salão Configurações" at bounding box center [440, 31] width 515 height 29
click at [631, 36] on button "Configurações" at bounding box center [645, 32] width 103 height 28
click at [217, 202] on p "Comanda 99" at bounding box center [265, 202] width 147 height 20
click at [236, 213] on p "R$ 100,00" at bounding box center [265, 220] width 147 height 17
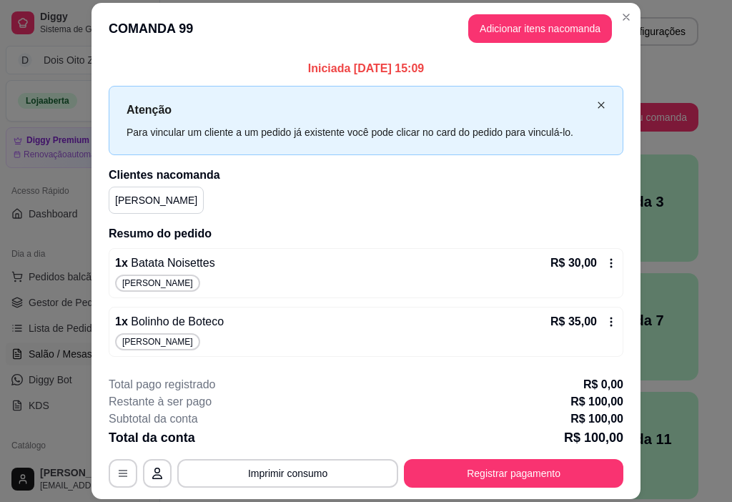
click at [598, 106] on icon "close" at bounding box center [601, 104] width 6 height 6
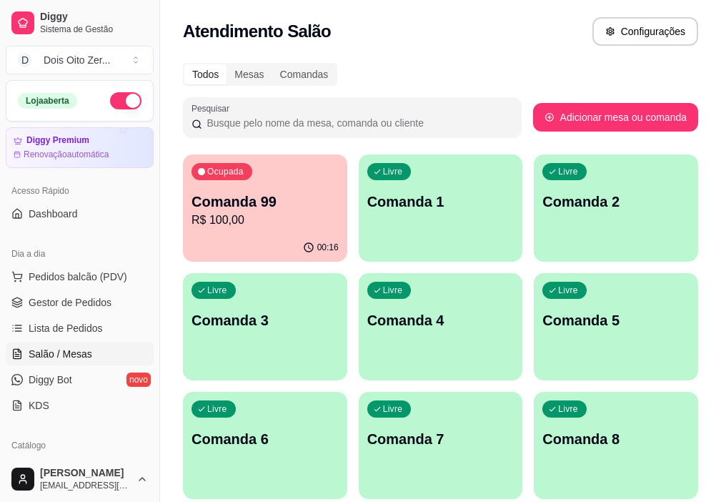
click at [273, 218] on p "R$ 100,00" at bounding box center [265, 220] width 147 height 17
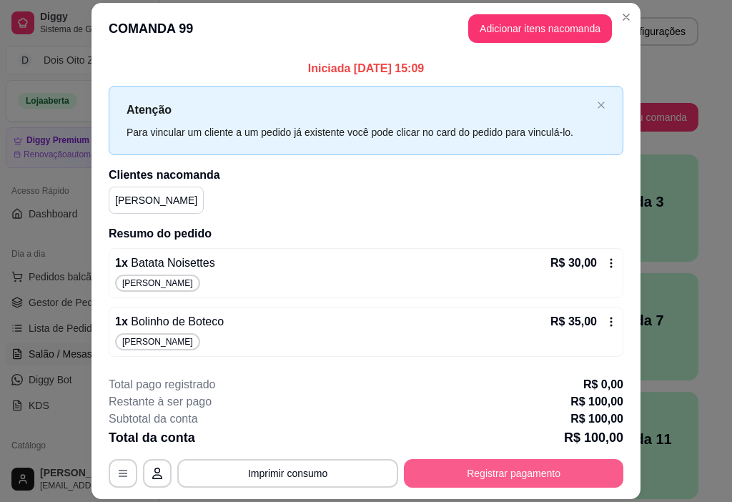
click at [479, 475] on button "Registrar pagamento" at bounding box center [513, 473] width 219 height 29
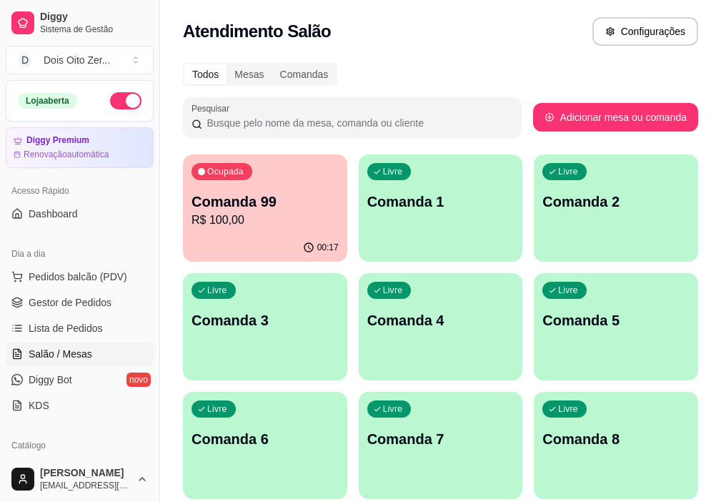
click at [256, 227] on p "R$ 100,00" at bounding box center [265, 220] width 147 height 17
click at [207, 167] on span "Ocupada" at bounding box center [226, 171] width 41 height 11
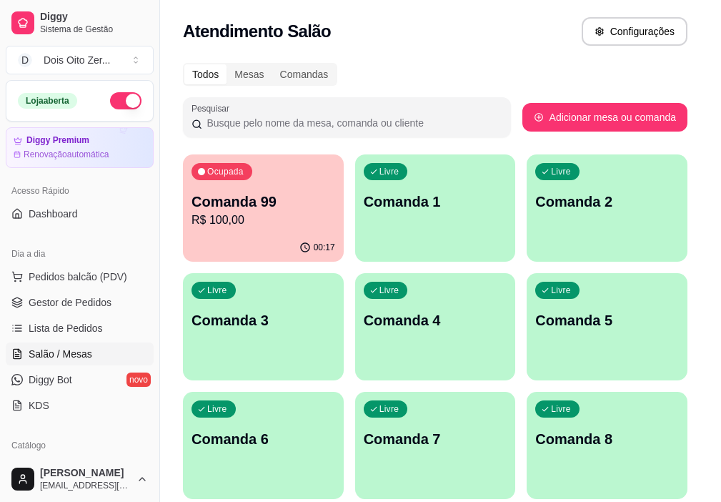
click at [207, 167] on h2 "Clientes na comanda" at bounding box center [361, 174] width 516 height 17
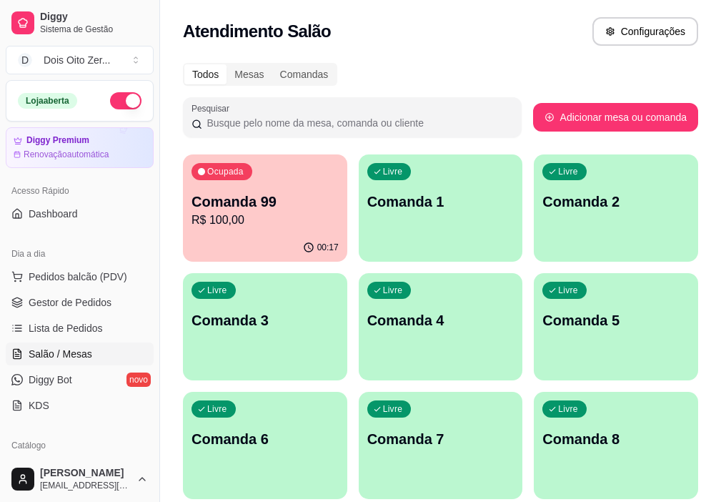
click at [254, 177] on div "Ocupada Comanda 99 R$ 100,00" at bounding box center [265, 193] width 164 height 79
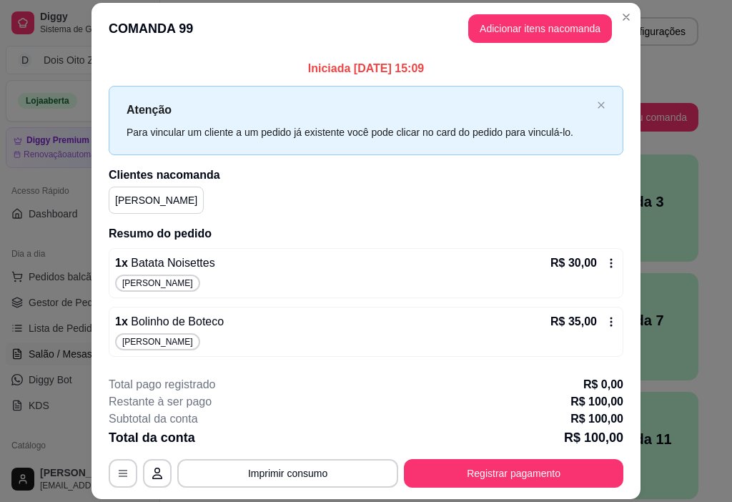
scroll to position [56, 0]
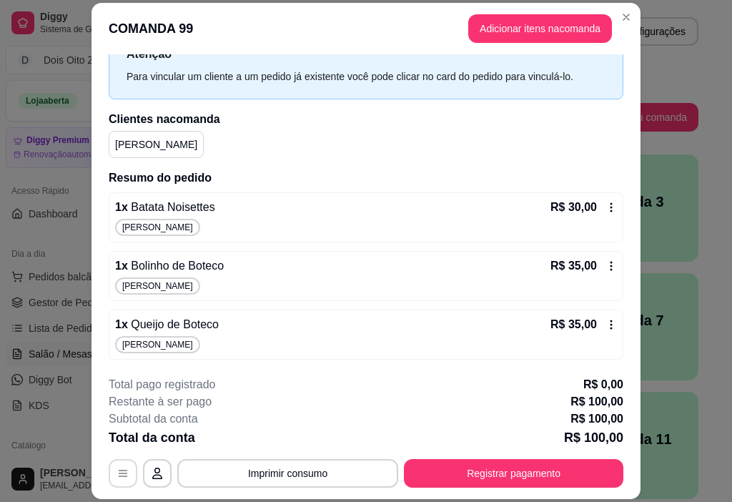
click at [117, 468] on icon "button" at bounding box center [122, 472] width 11 height 11
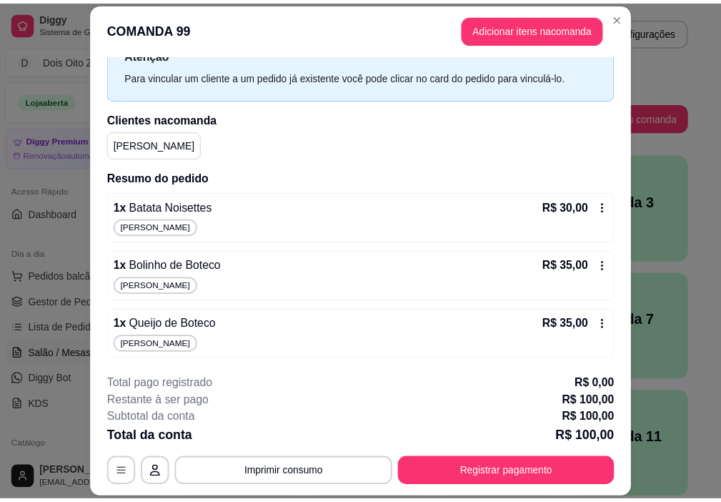
scroll to position [43, 0]
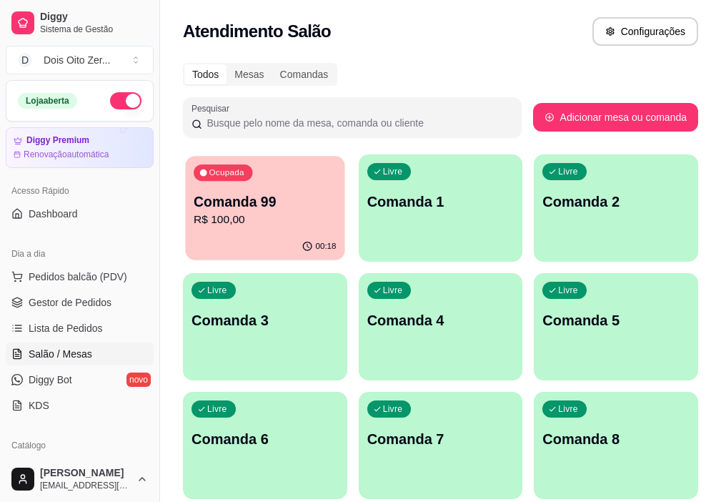
click at [264, 205] on p "Comanda 99" at bounding box center [265, 201] width 142 height 19
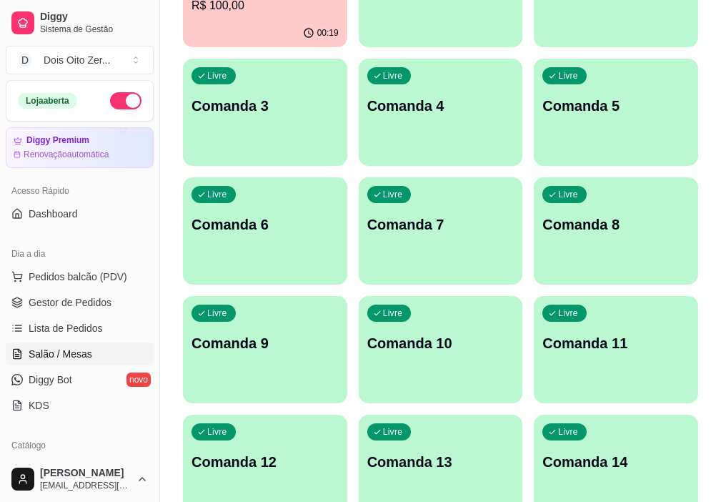
scroll to position [0, 0]
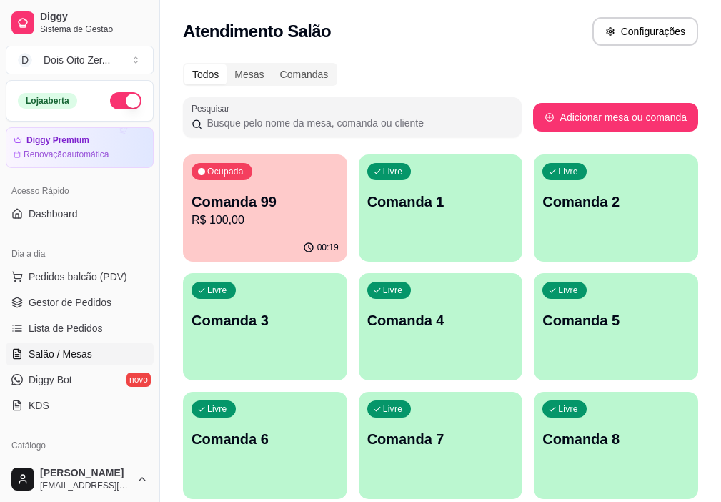
click at [264, 192] on p "Comanda 99" at bounding box center [265, 202] width 147 height 20
click at [289, 224] on p "R$ 100,00" at bounding box center [265, 220] width 142 height 16
click at [59, 352] on span "Salão / Mesas" at bounding box center [61, 354] width 64 height 14
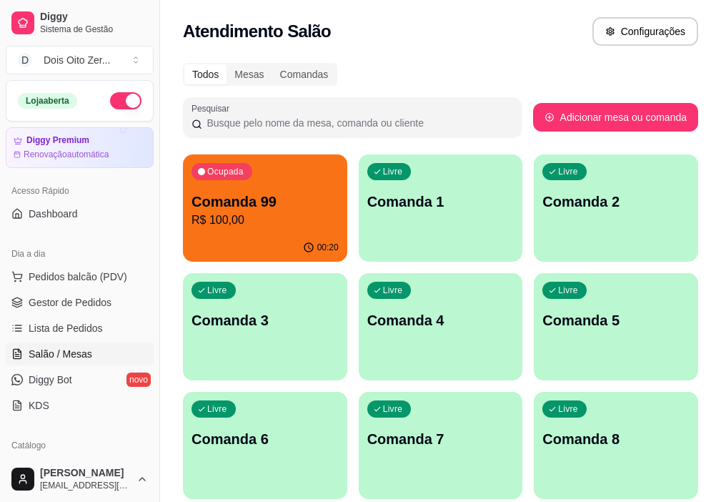
click at [273, 219] on p "R$ 100,00" at bounding box center [265, 220] width 147 height 17
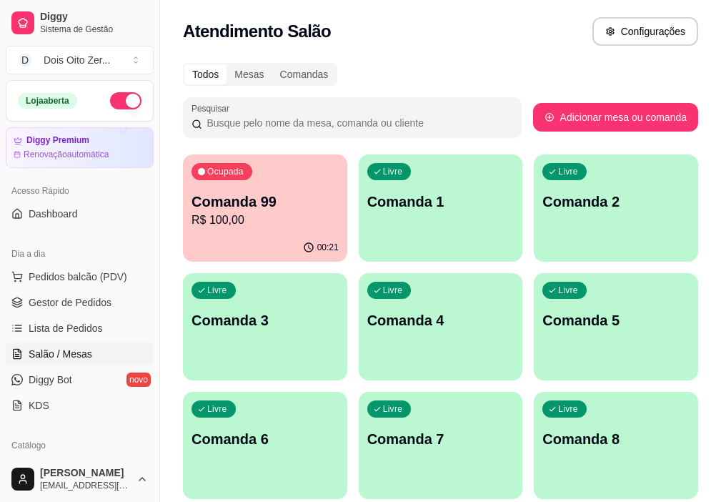
click at [26, 348] on link "Salão / Mesas" at bounding box center [80, 353] width 148 height 23
click at [60, 332] on span "Lista de Pedidos" at bounding box center [66, 328] width 74 height 14
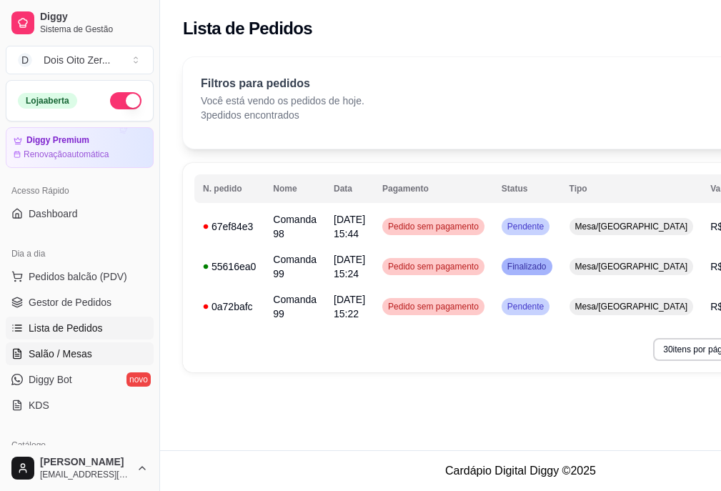
click at [61, 354] on span "Salão / Mesas" at bounding box center [61, 354] width 64 height 14
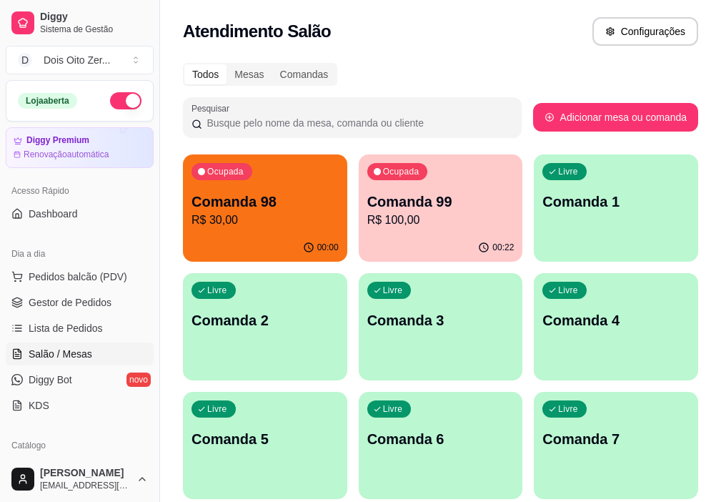
click at [249, 220] on p "R$ 30,00" at bounding box center [265, 220] width 147 height 17
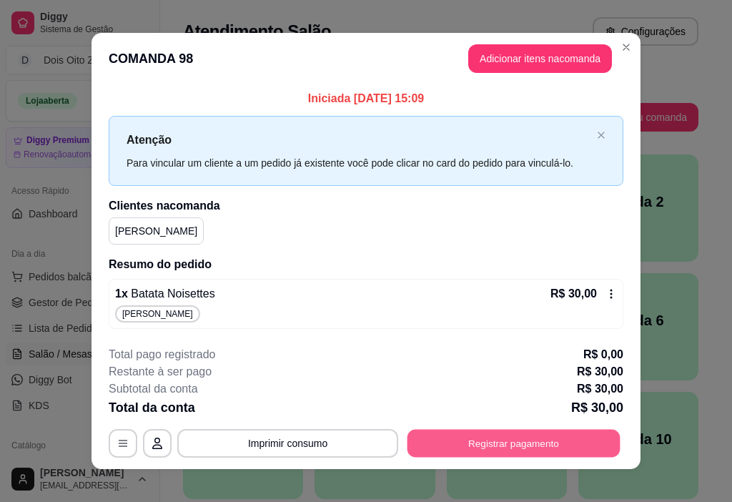
click at [459, 442] on button "Registrar pagamento" at bounding box center [513, 443] width 213 height 28
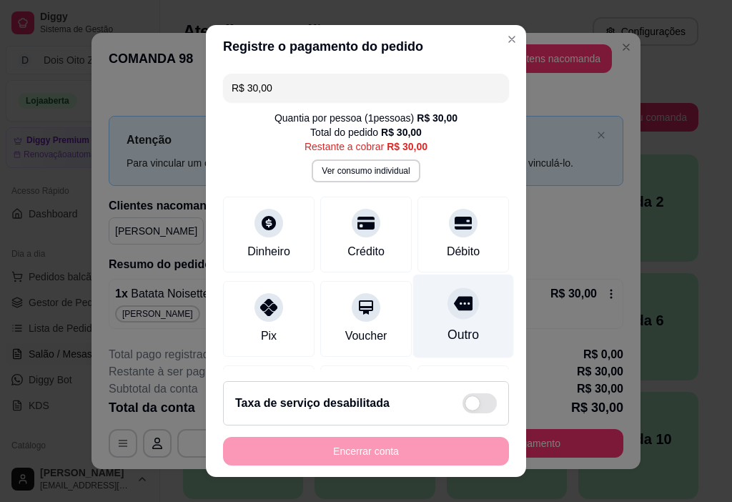
click at [447, 336] on div "Outro" at bounding box center [462, 334] width 31 height 19
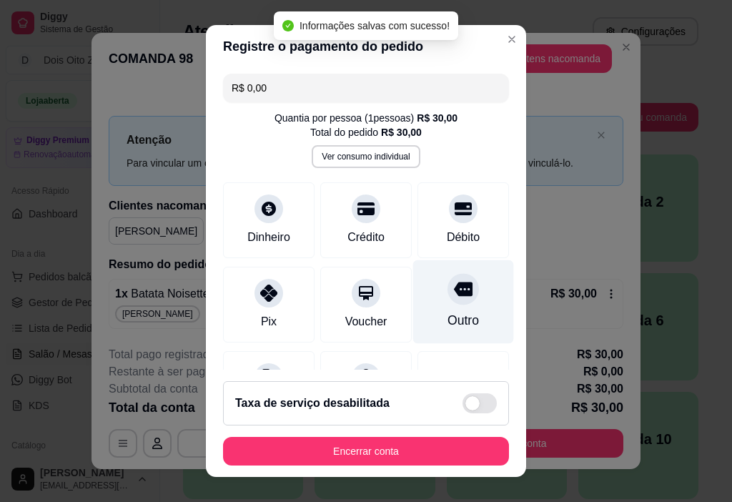
type input "R$ 0,00"
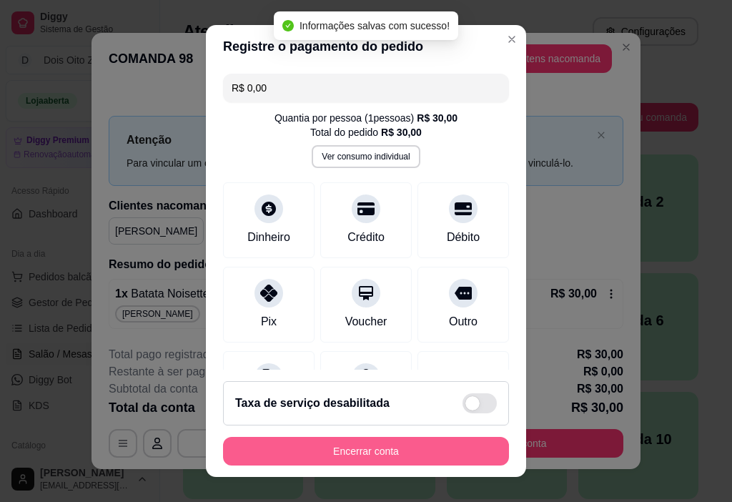
click at [372, 454] on button "Encerrar conta" at bounding box center [366, 451] width 286 height 29
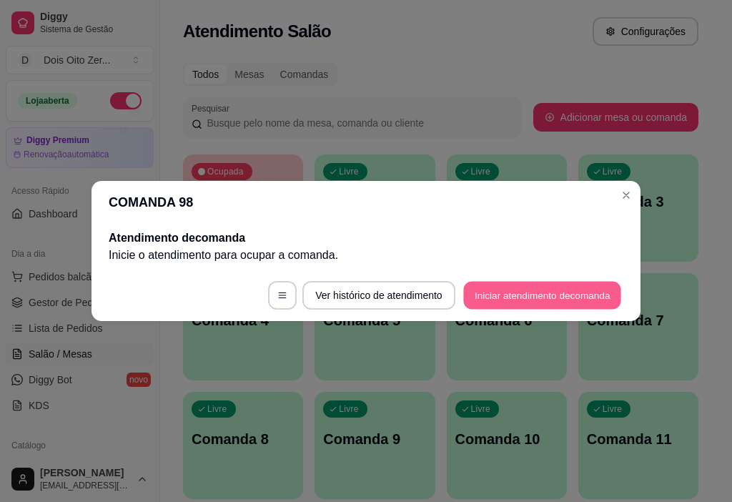
click at [553, 294] on button "Iniciar atendimento de comanda" at bounding box center [542, 296] width 158 height 28
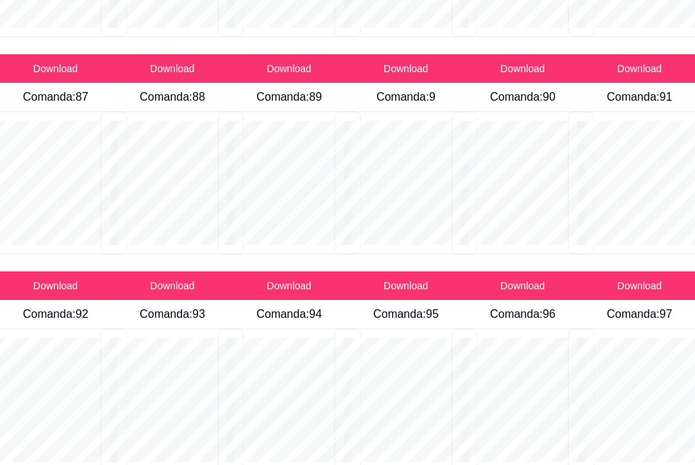
scroll to position [6917, 0]
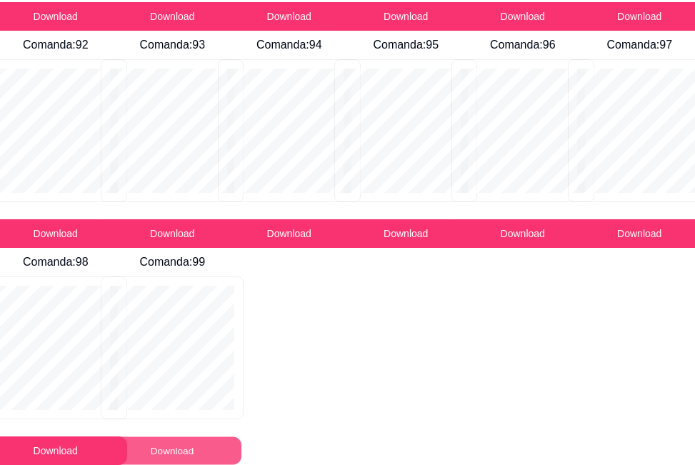
click at [172, 452] on button "Download" at bounding box center [172, 451] width 139 height 28
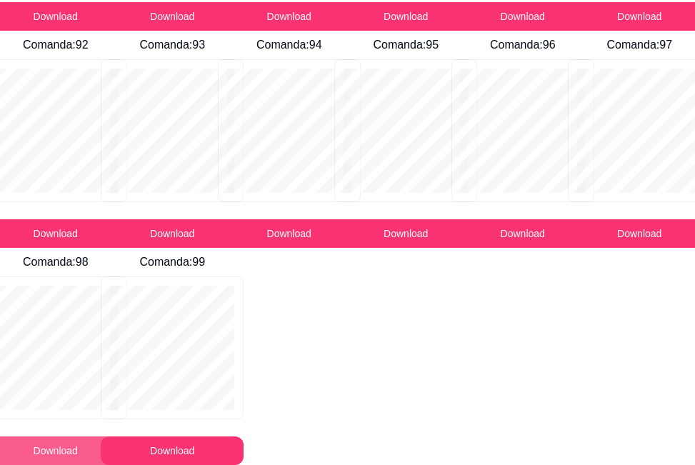
click at [65, 448] on button "Download" at bounding box center [55, 451] width 143 height 29
